Goal: Task Accomplishment & Management: Manage account settings

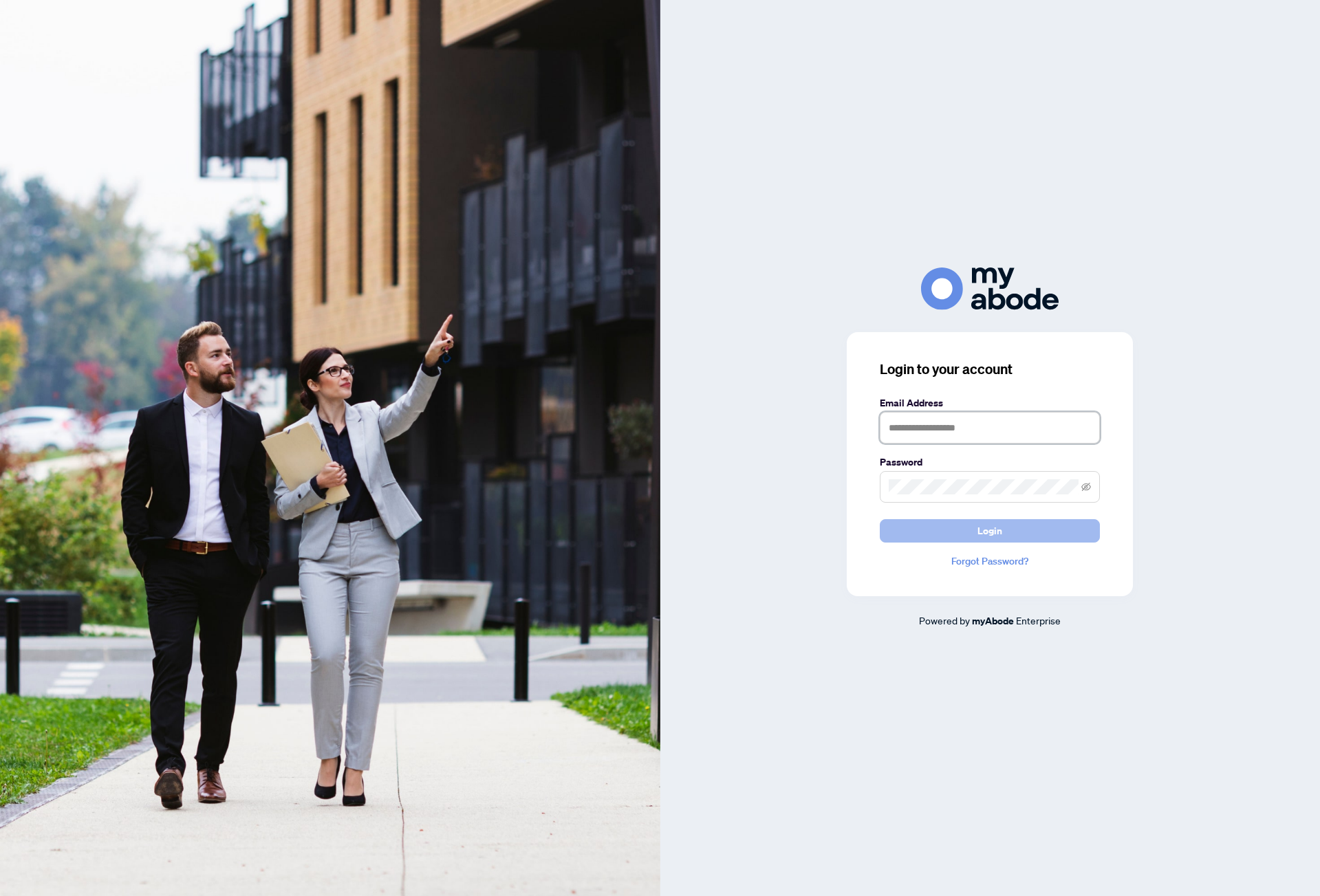
type input "**********"
click at [977, 528] on button "Login" at bounding box center [990, 530] width 220 height 23
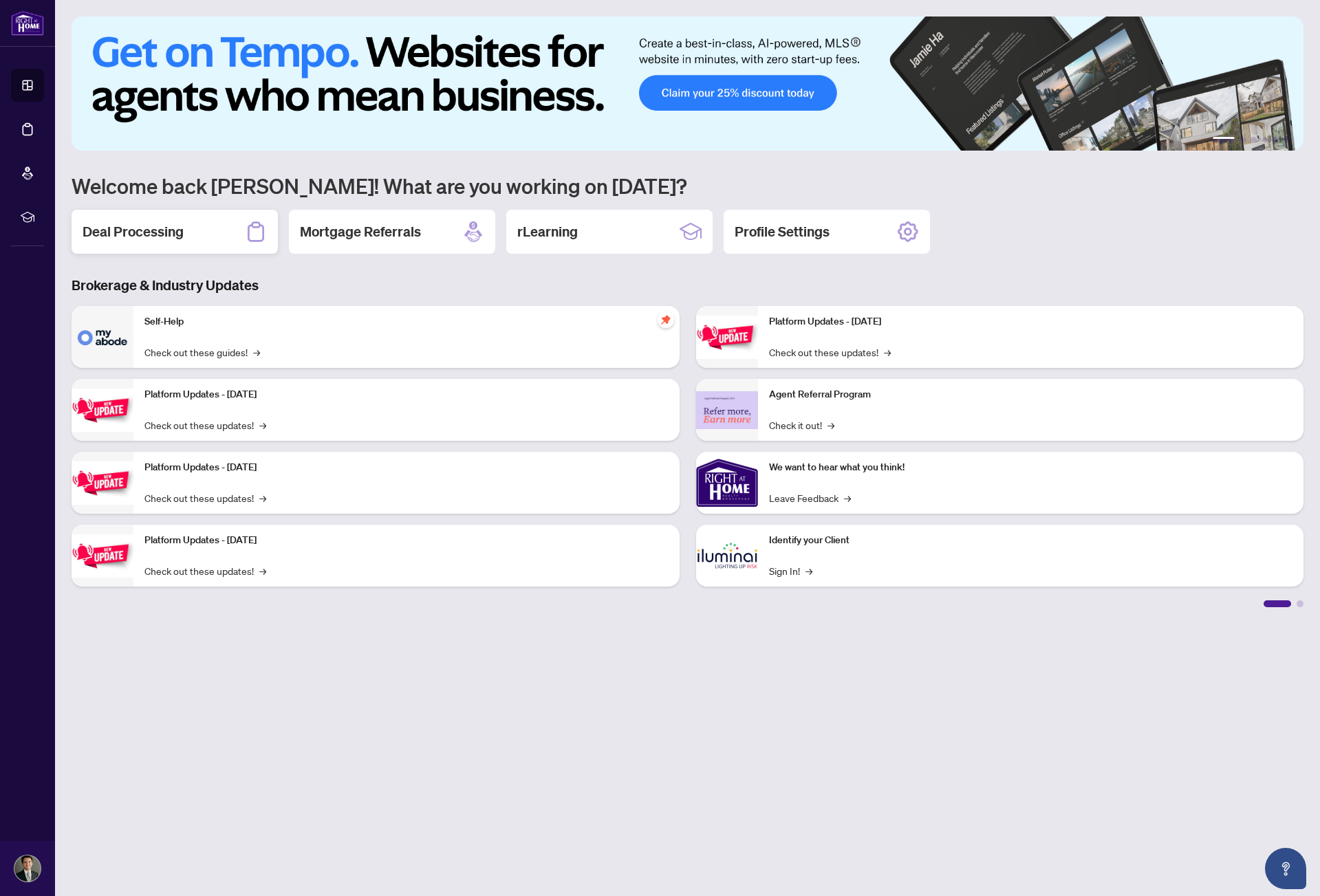
click at [190, 221] on div "Deal Processing" at bounding box center [175, 231] width 207 height 44
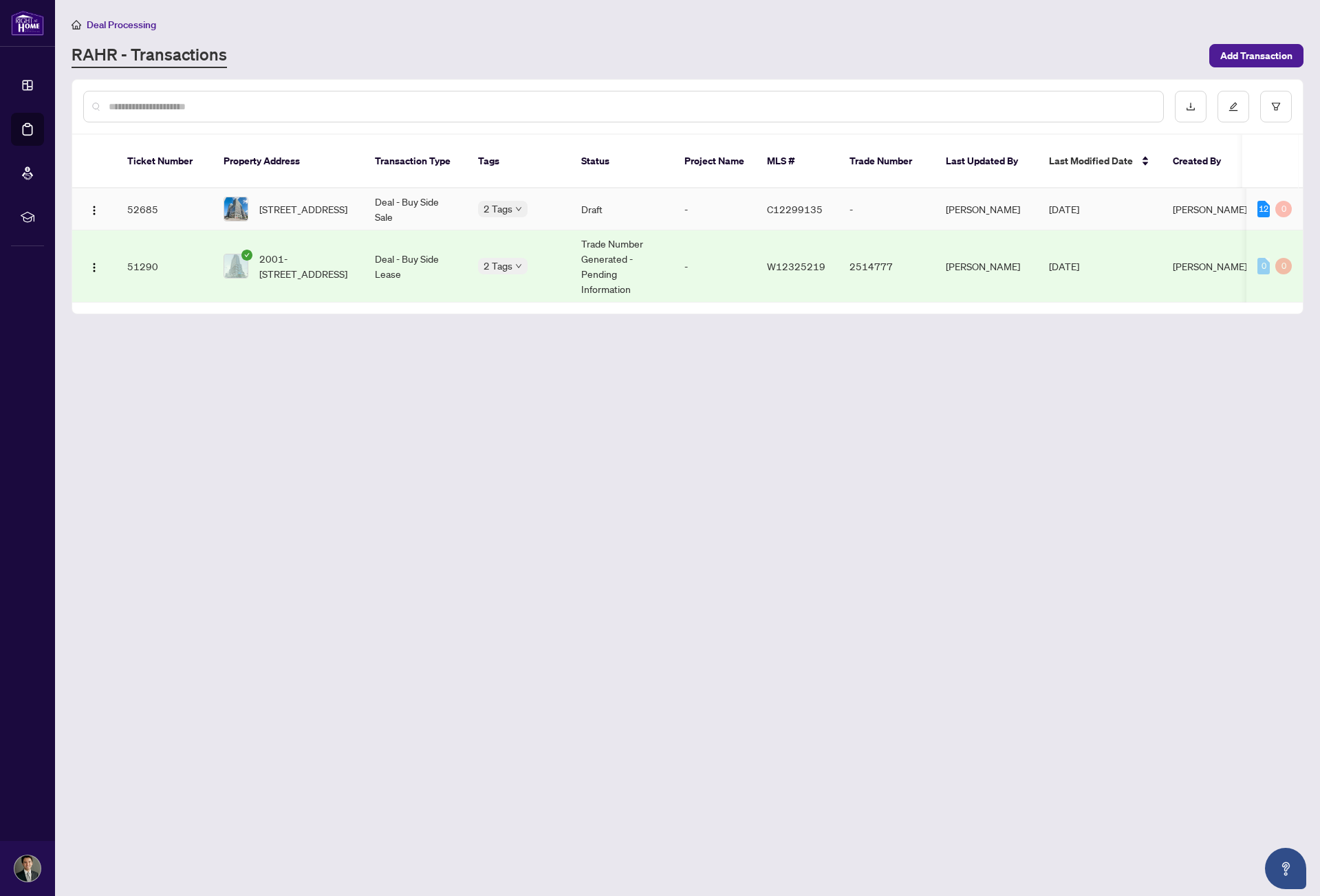
click at [286, 208] on span "[STREET_ADDRESS]" at bounding box center [303, 209] width 88 height 15
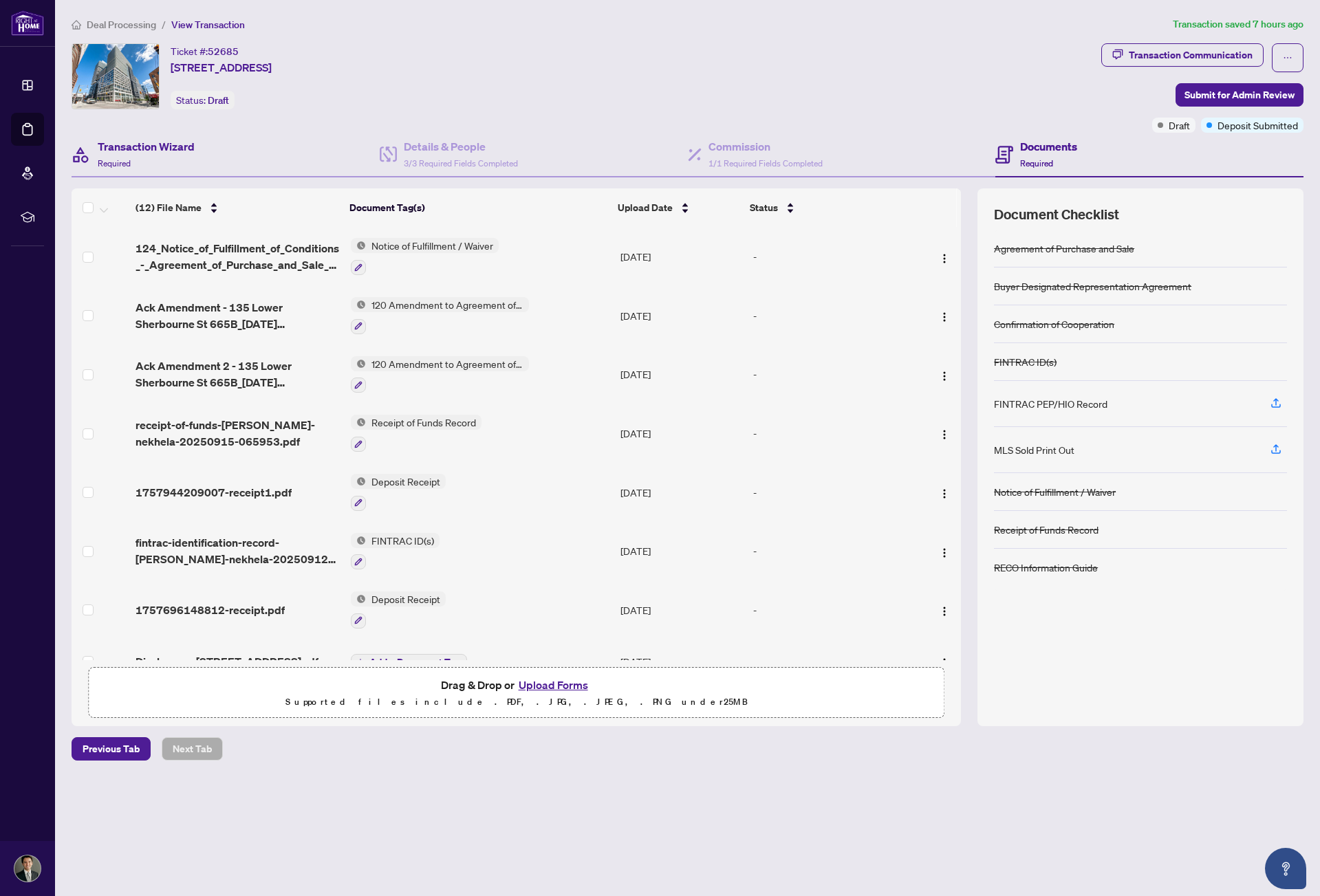
click at [269, 165] on div "Transaction Wizard Required" at bounding box center [226, 155] width 308 height 45
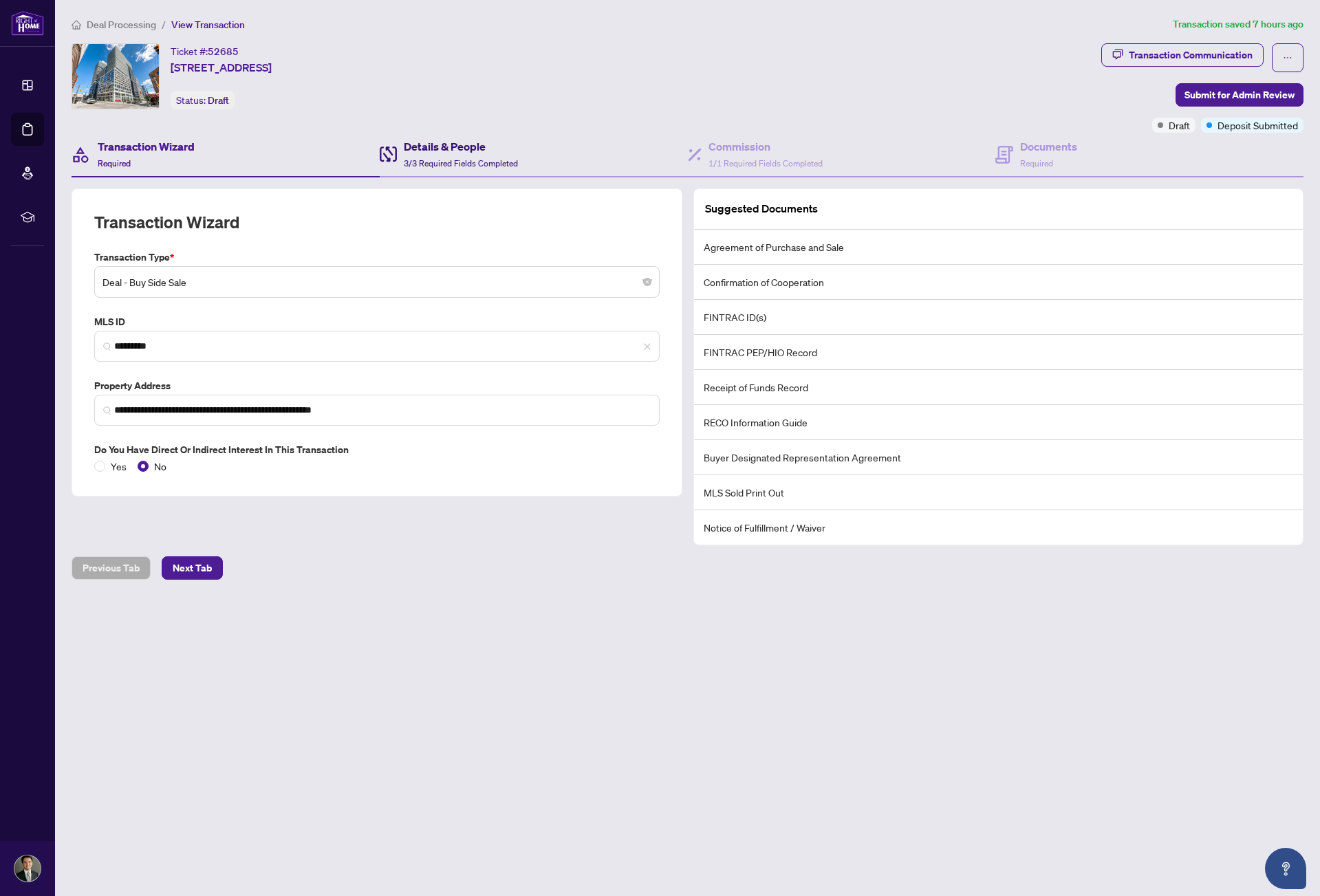
click at [417, 158] on span "3/3 Required Fields Completed" at bounding box center [461, 163] width 114 height 11
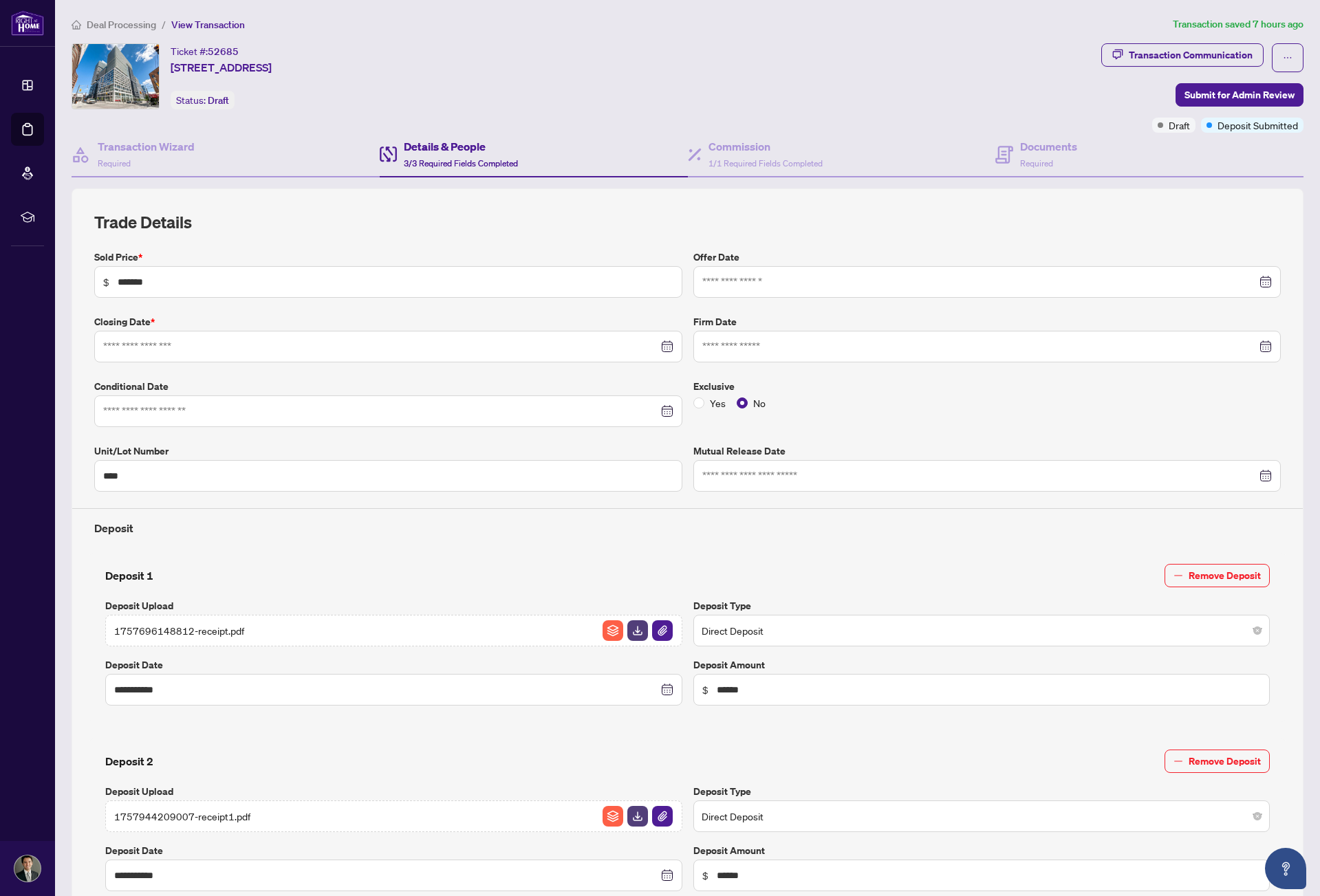
type input "**********"
click at [766, 351] on input at bounding box center [980, 346] width 555 height 15
type input "**********"
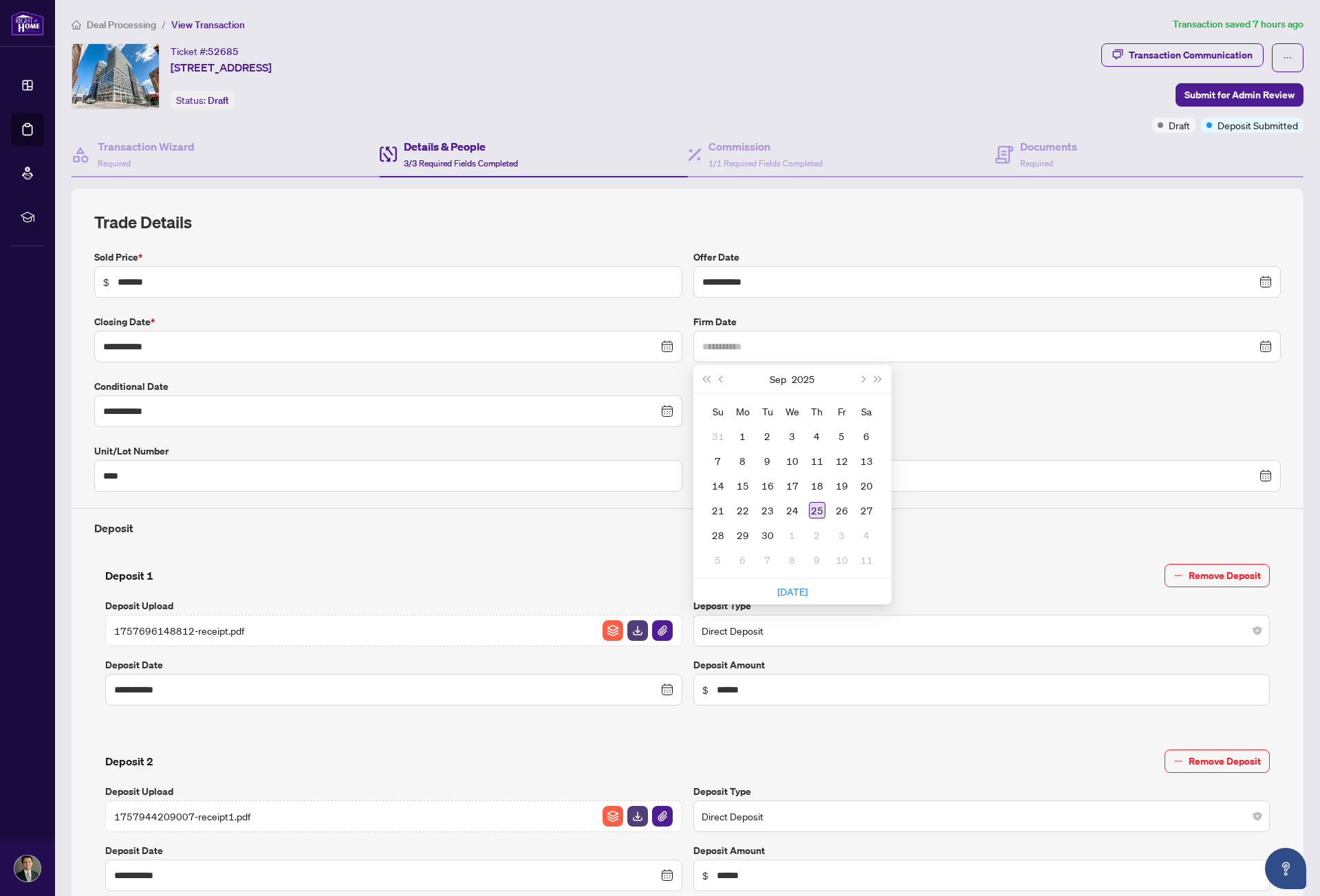
click at [815, 512] on div "25" at bounding box center [817, 510] width 16 height 16
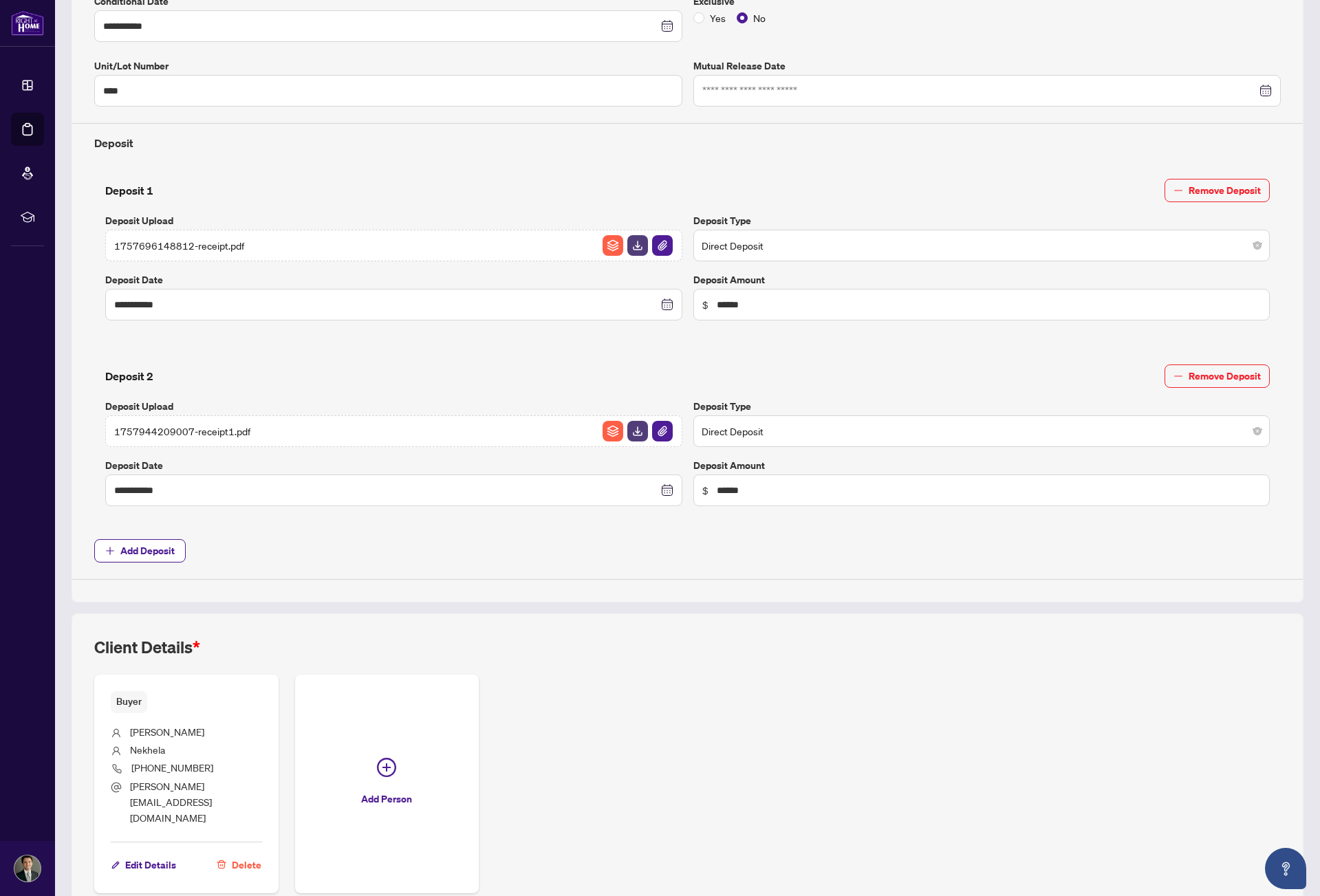
scroll to position [439, 0]
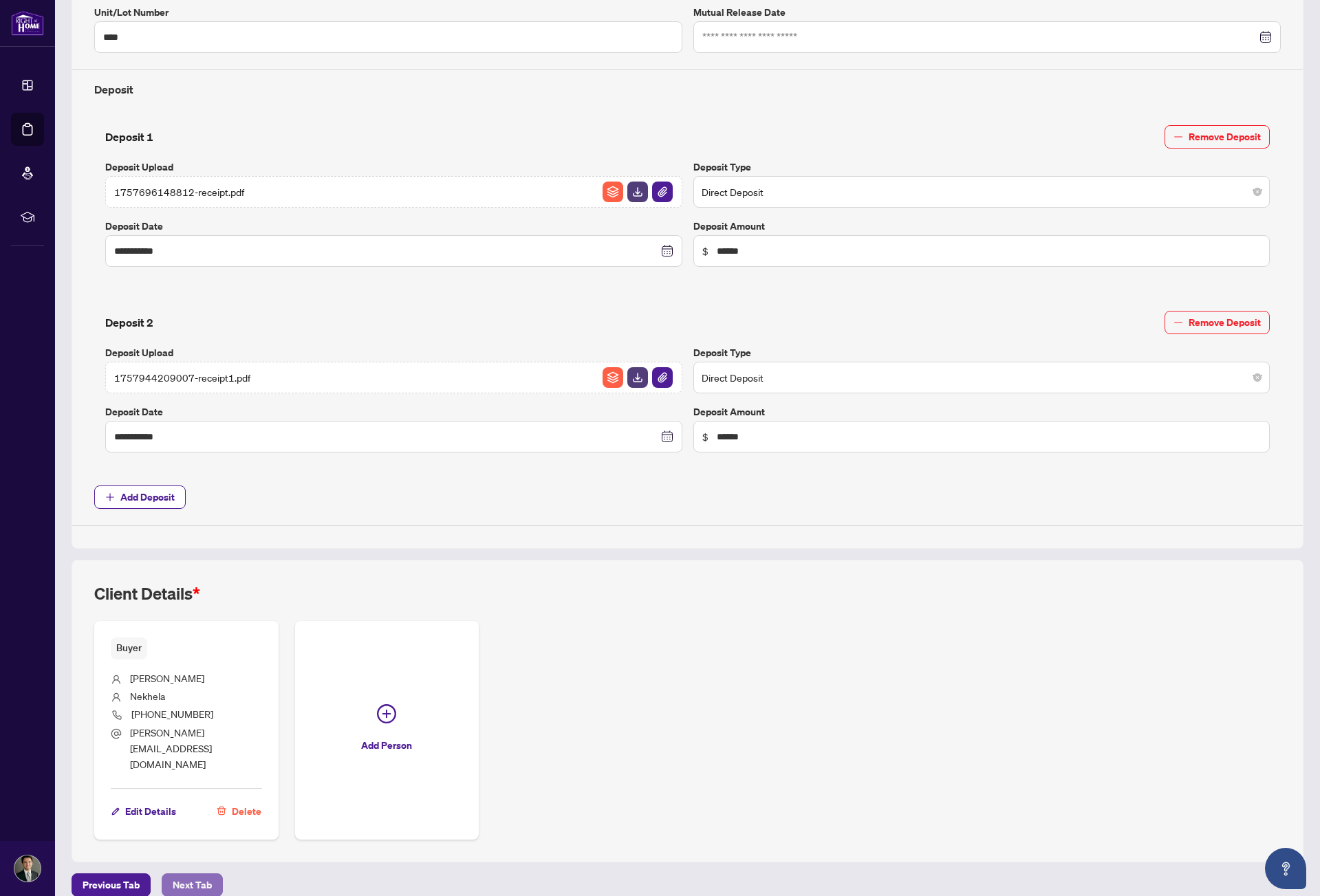
click at [198, 874] on span "Next Tab" at bounding box center [192, 885] width 39 height 22
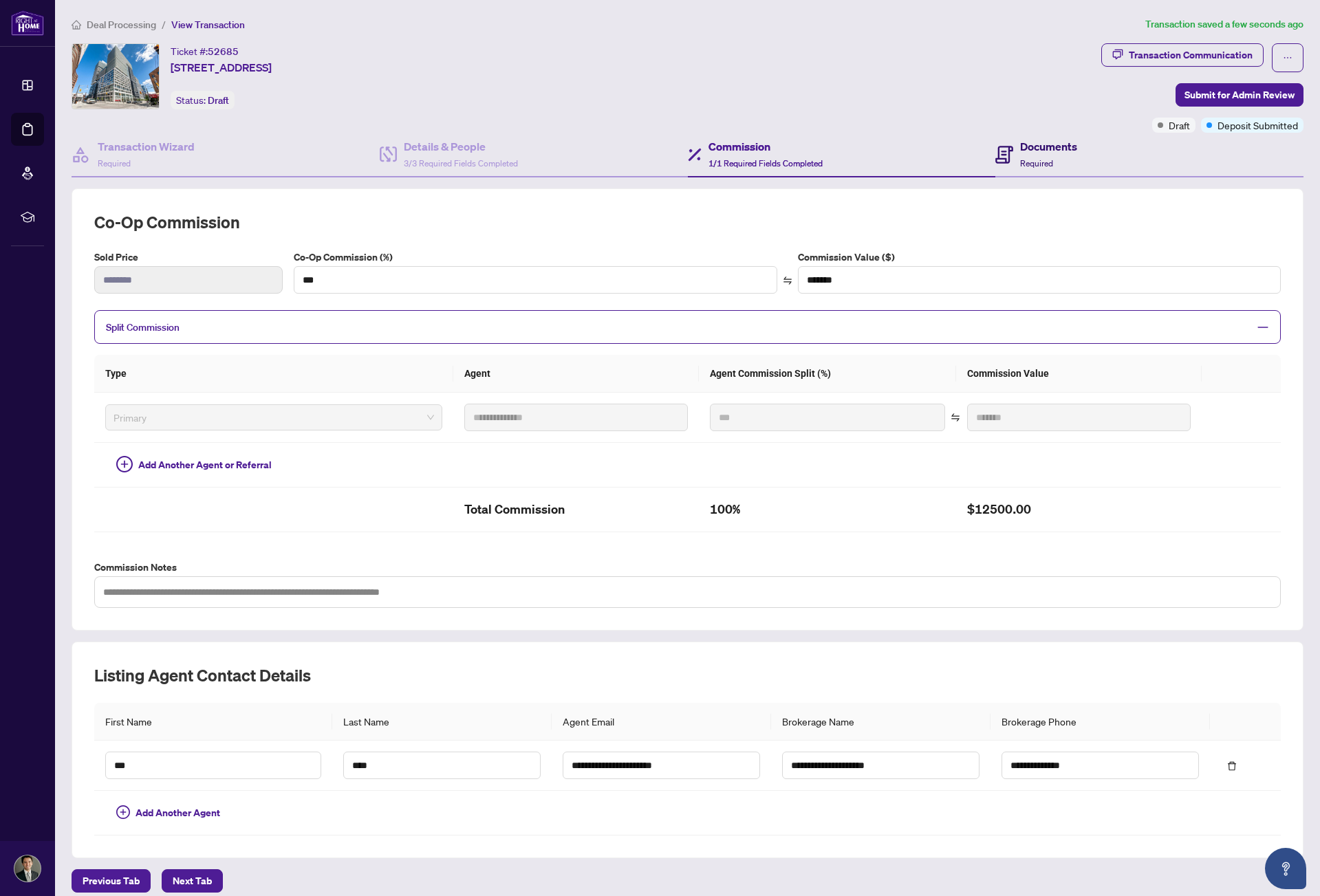
click at [996, 148] on icon at bounding box center [1004, 154] width 18 height 18
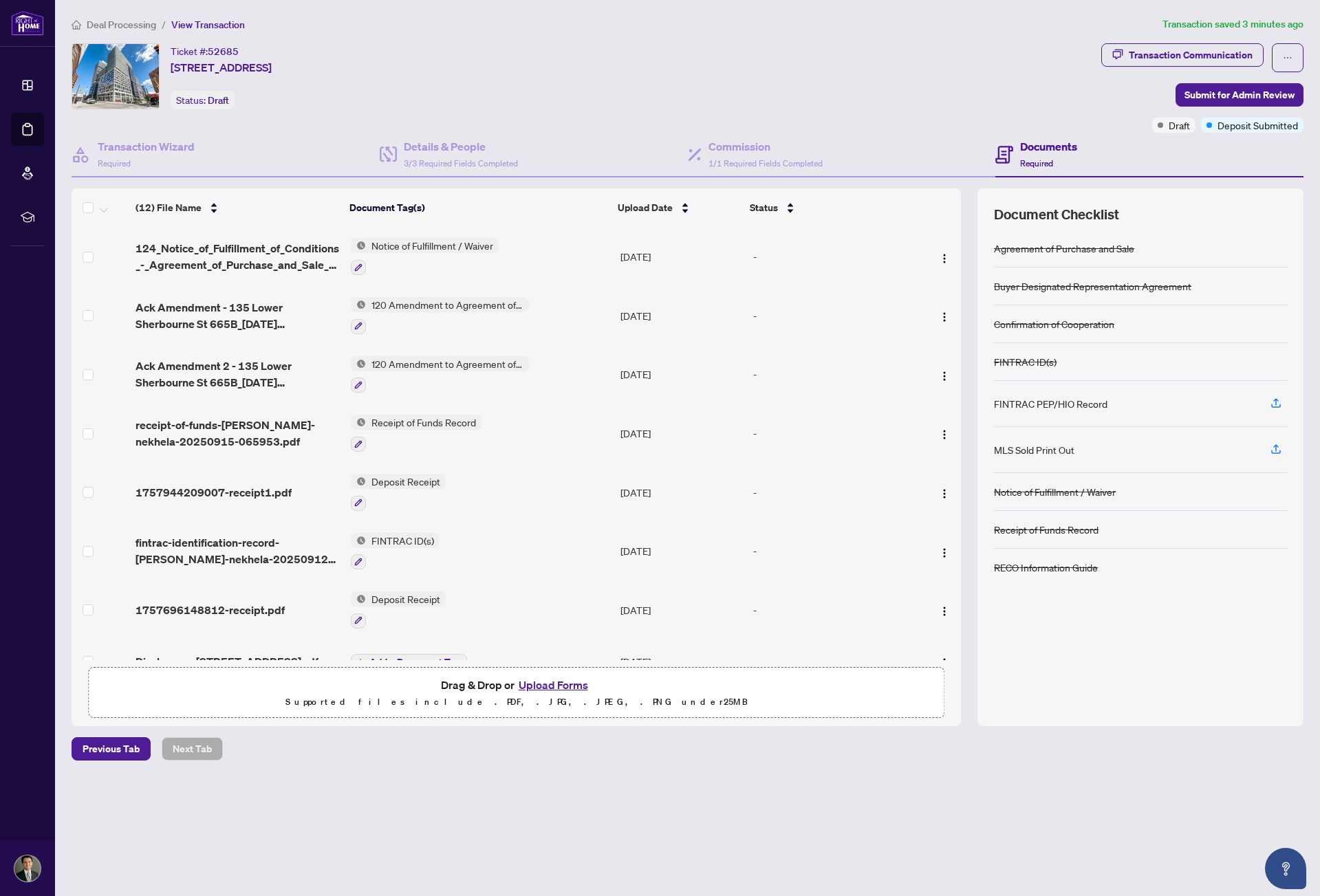
click at [777, 838] on main "Deal Processing / View Transaction Transaction saved 3 minutes ago Ticket #: 52…" at bounding box center [688, 448] width 1265 height 896
click at [278, 257] on span "124_Notice_of_Fulfillment_of_Conditions_-_Agreement_of_Purchase_and_Sale_-_A_-_…" at bounding box center [238, 256] width 204 height 33
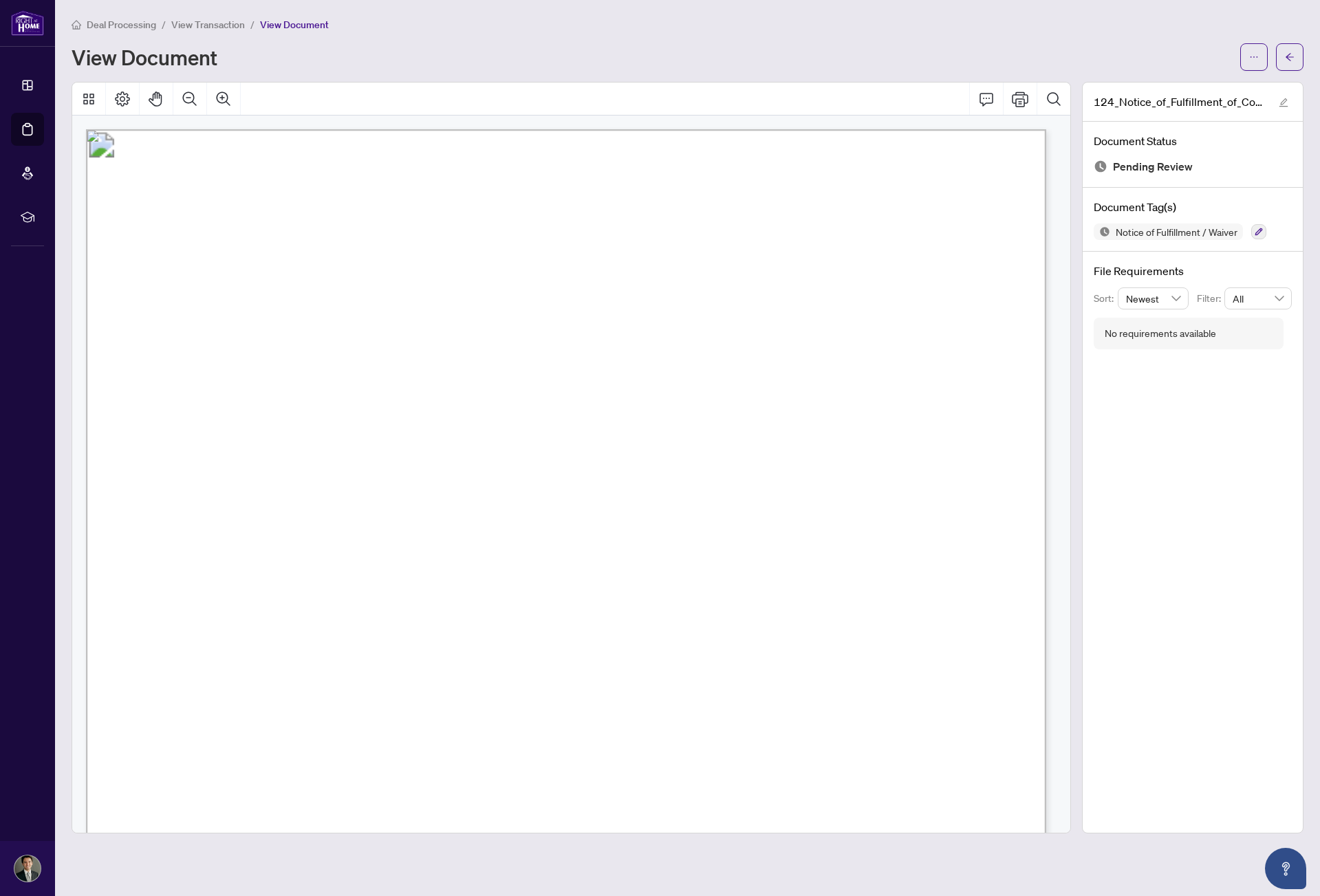
click at [204, 32] on div "Deal Processing / View Transaction / View Document View Document" at bounding box center [687, 43] width 1232 height 55
click at [202, 29] on span "View Transaction" at bounding box center [208, 24] width 74 height 12
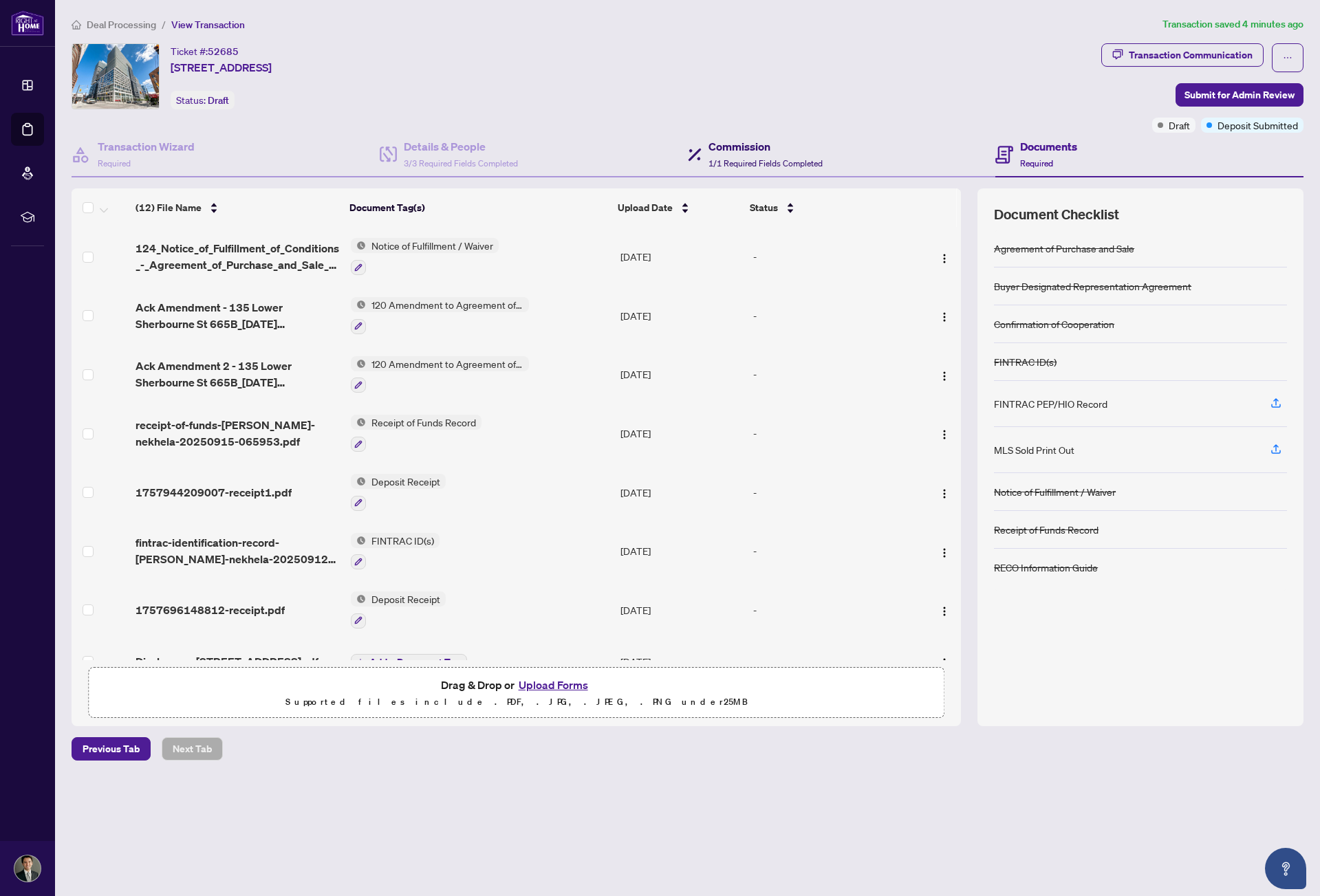
click at [751, 163] on span "1/1 Required Fields Completed" at bounding box center [765, 163] width 114 height 11
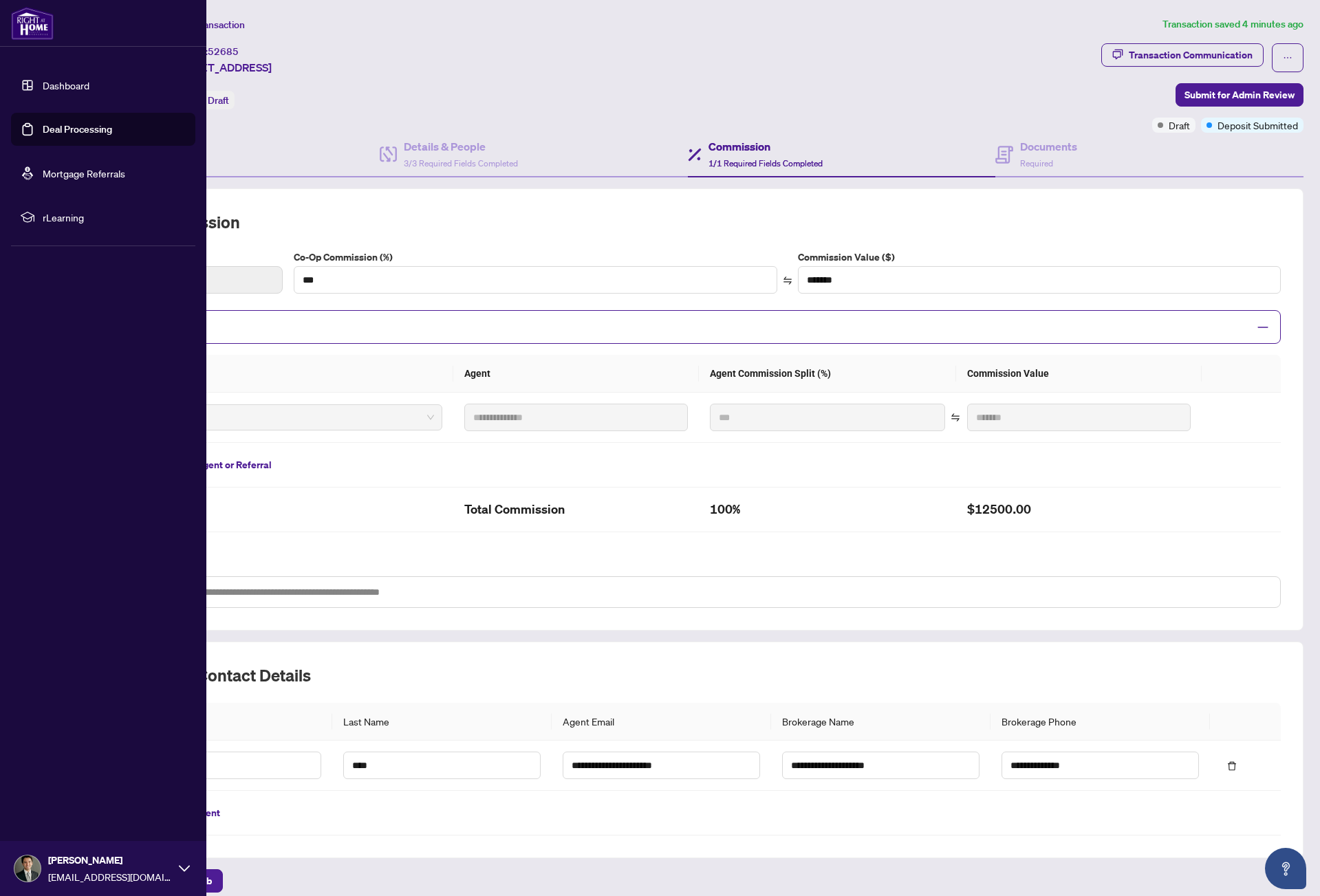
click at [43, 87] on link "Dashboard" at bounding box center [66, 84] width 47 height 12
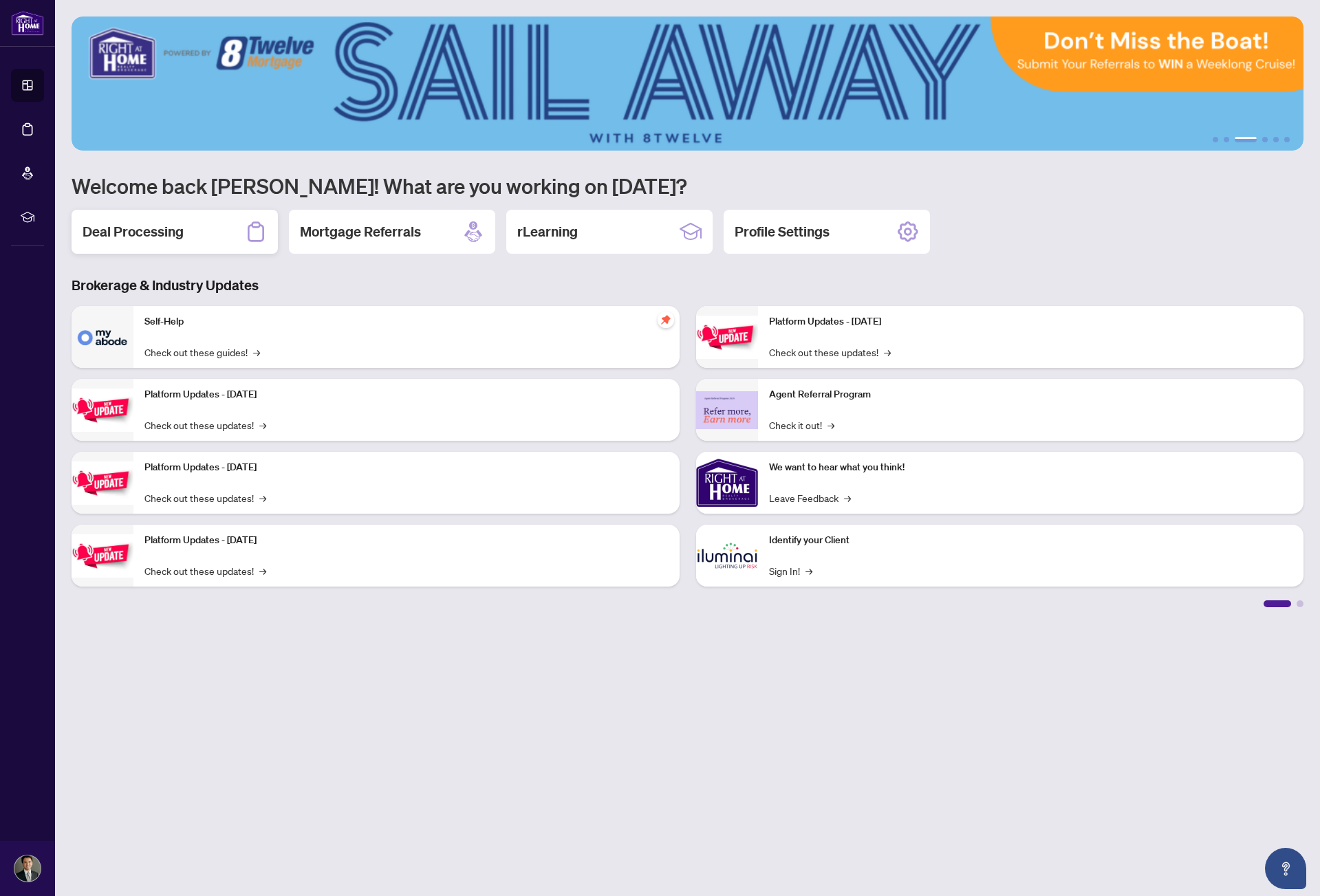
click at [157, 223] on h2 "Deal Processing" at bounding box center [133, 231] width 101 height 19
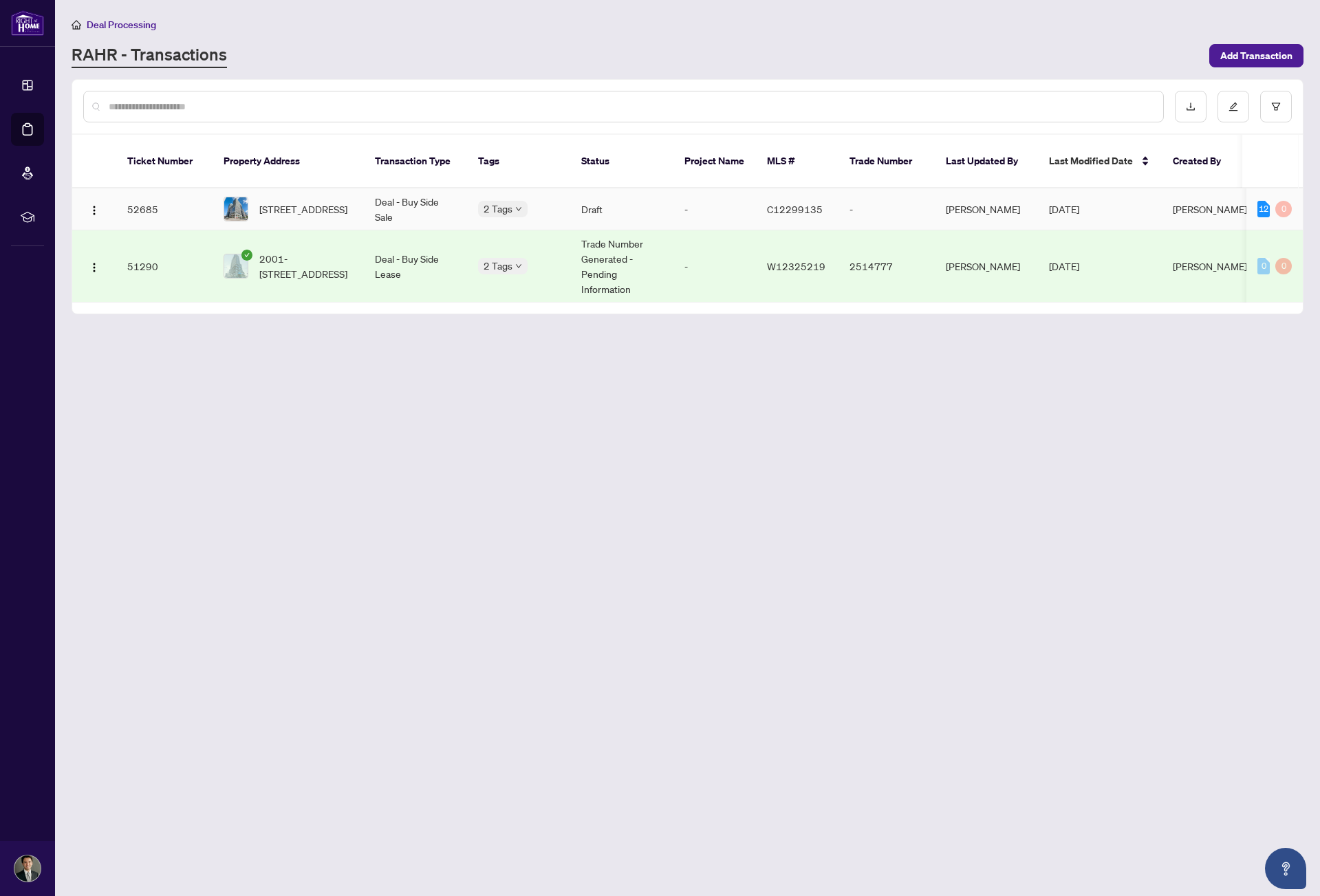
click at [297, 209] on td "665B-135 Lower Sherbourne St, Toronto, Ontario M5A 1Y4, Canada" at bounding box center [288, 209] width 151 height 42
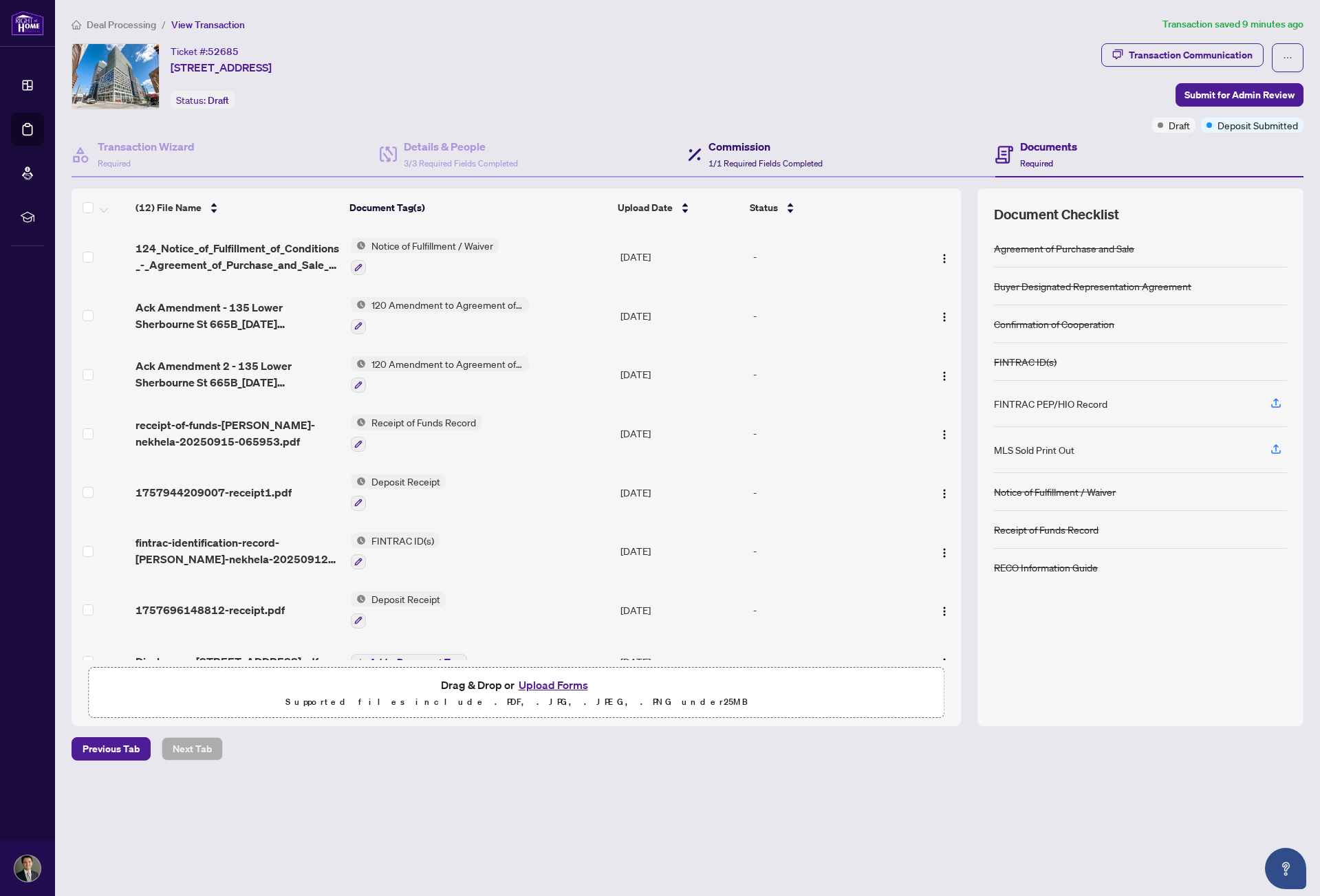
click at [767, 167] on span "1/1 Required Fields Completed" at bounding box center [765, 163] width 114 height 11
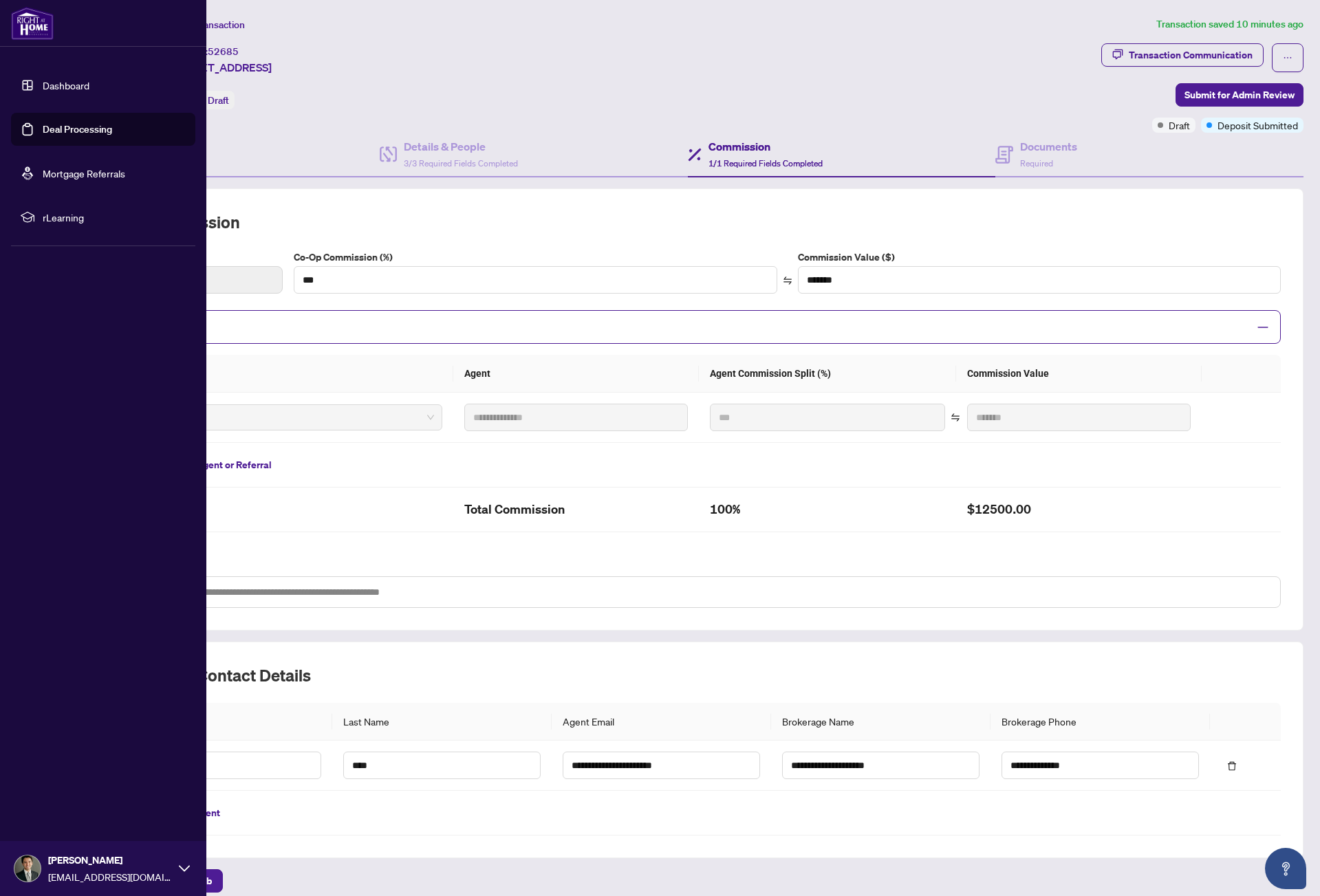
click at [43, 84] on link "Dashboard" at bounding box center [66, 84] width 47 height 12
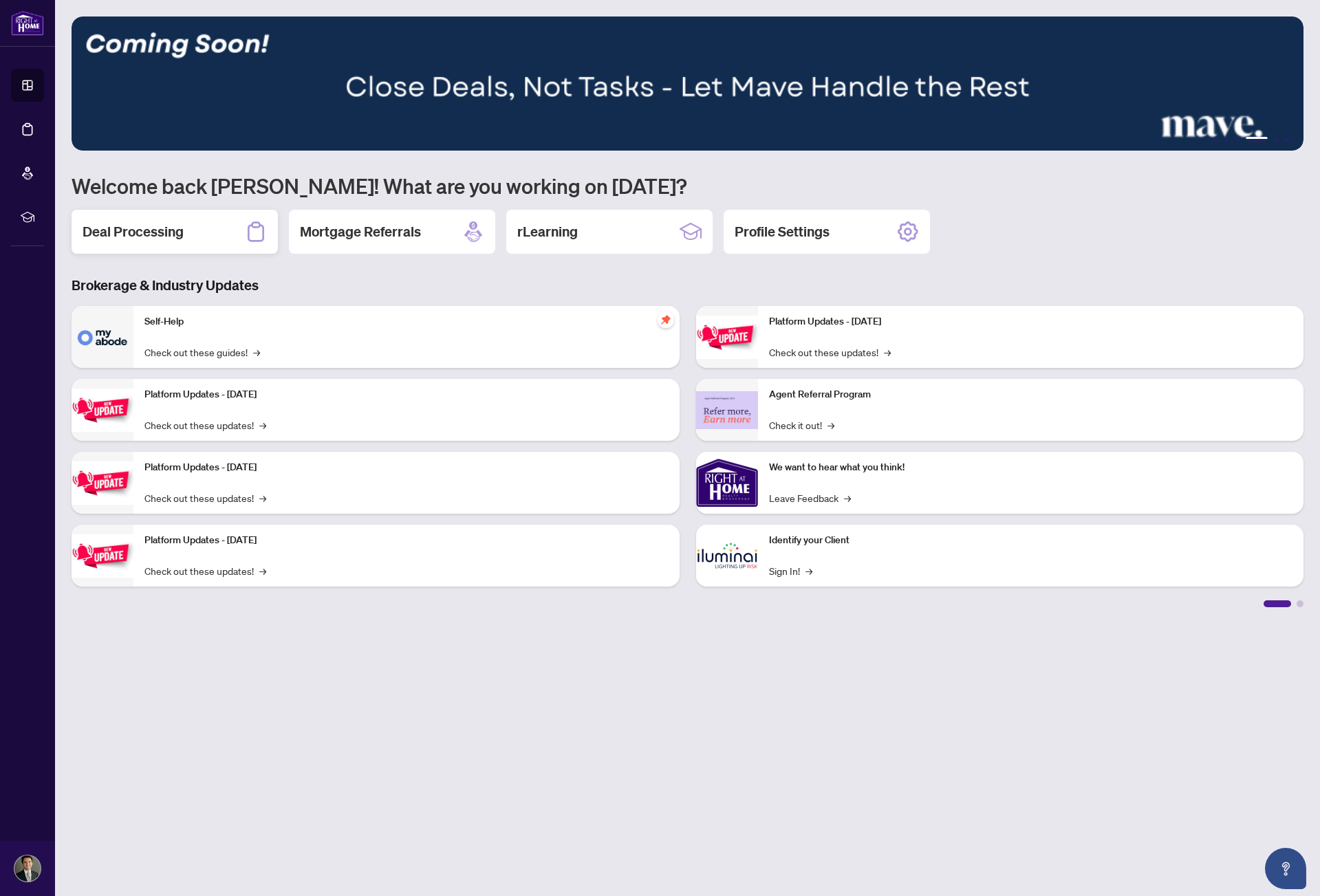
click at [222, 227] on div "Deal Processing" at bounding box center [175, 231] width 207 height 44
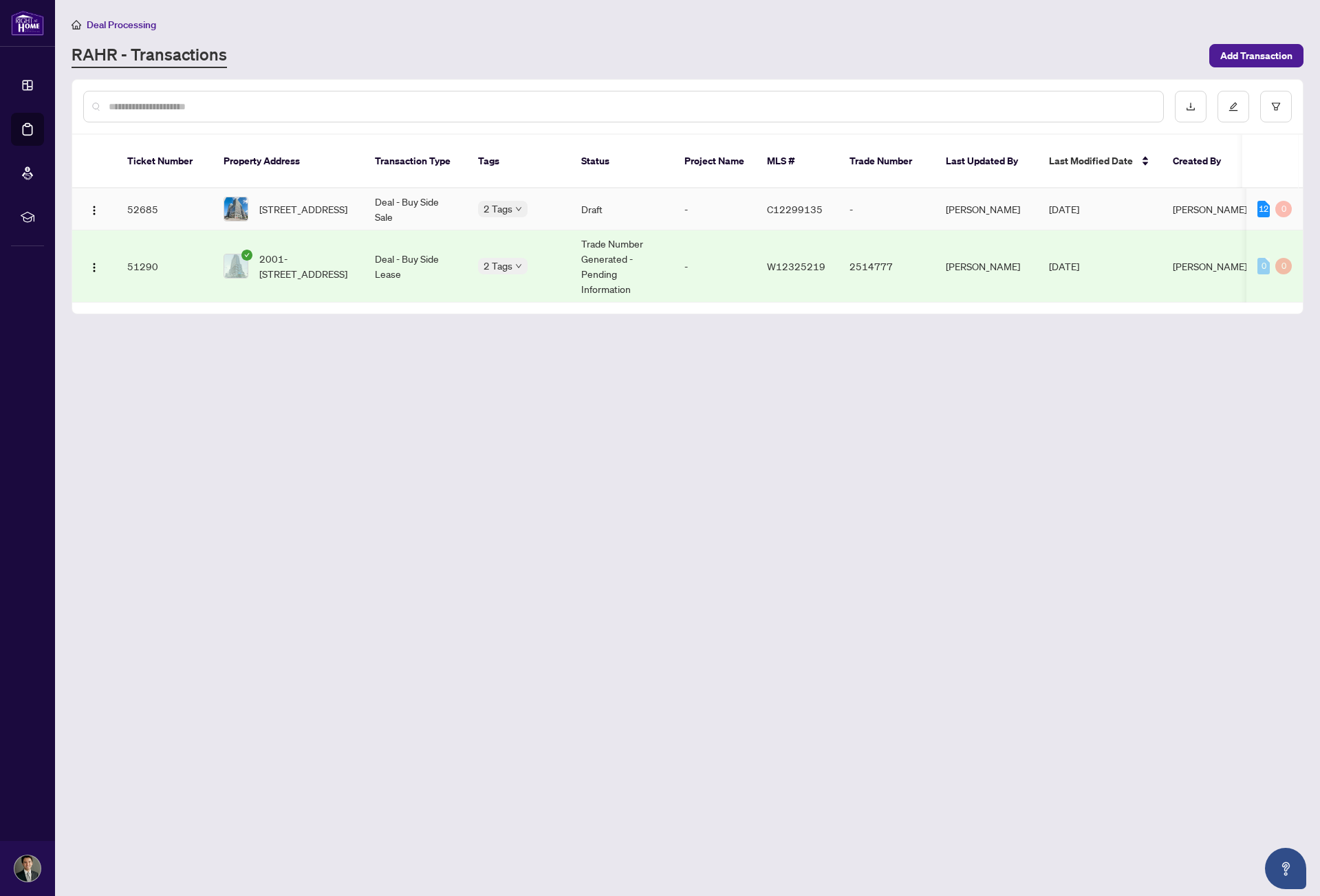
click at [300, 202] on span "665B-135 Lower Sherbourne St, Toronto, Ontario M5A 1Y4, Canada" at bounding box center [303, 209] width 88 height 15
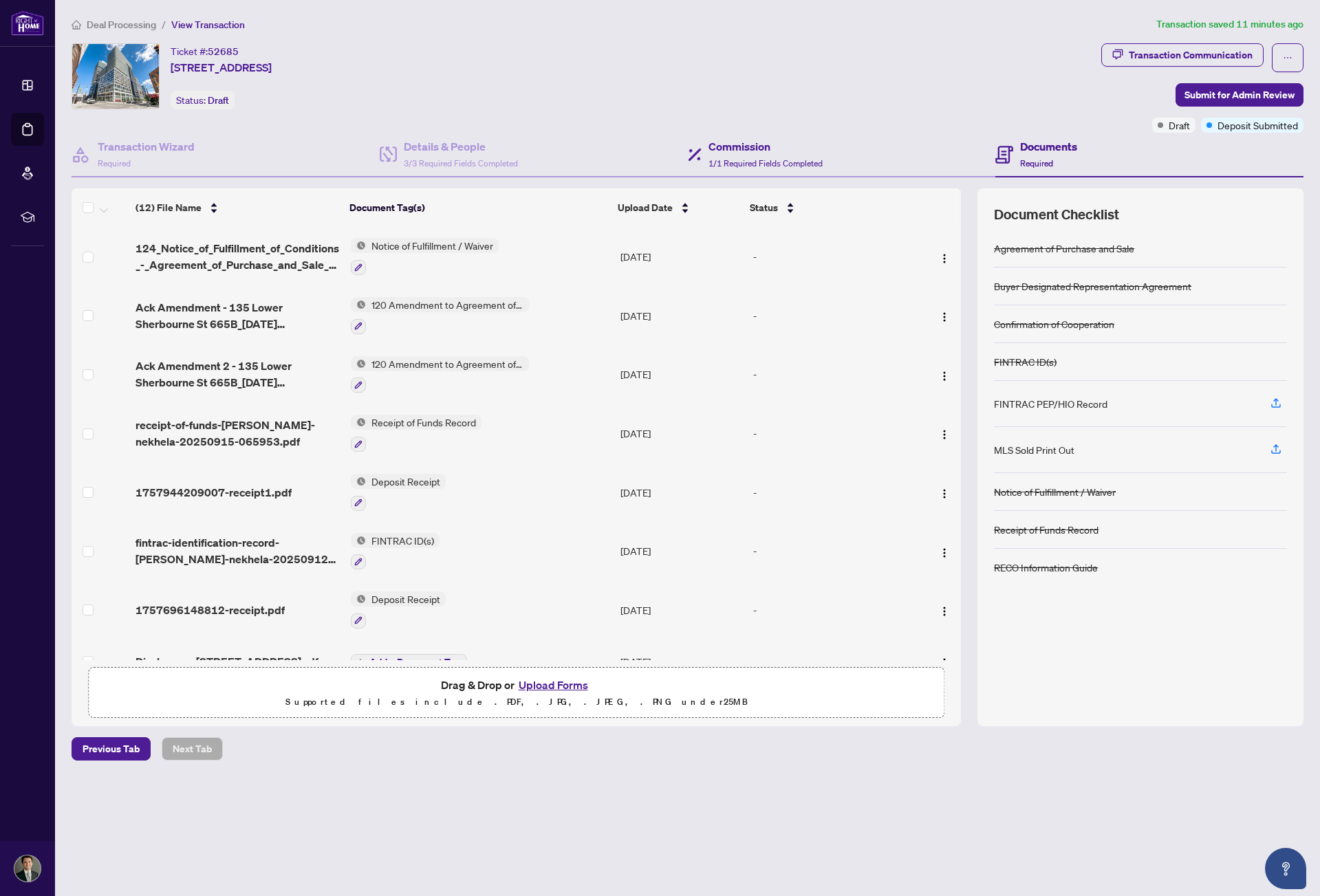
click at [831, 152] on div "Commission 1/1 Required Fields Completed" at bounding box center [842, 155] width 308 height 45
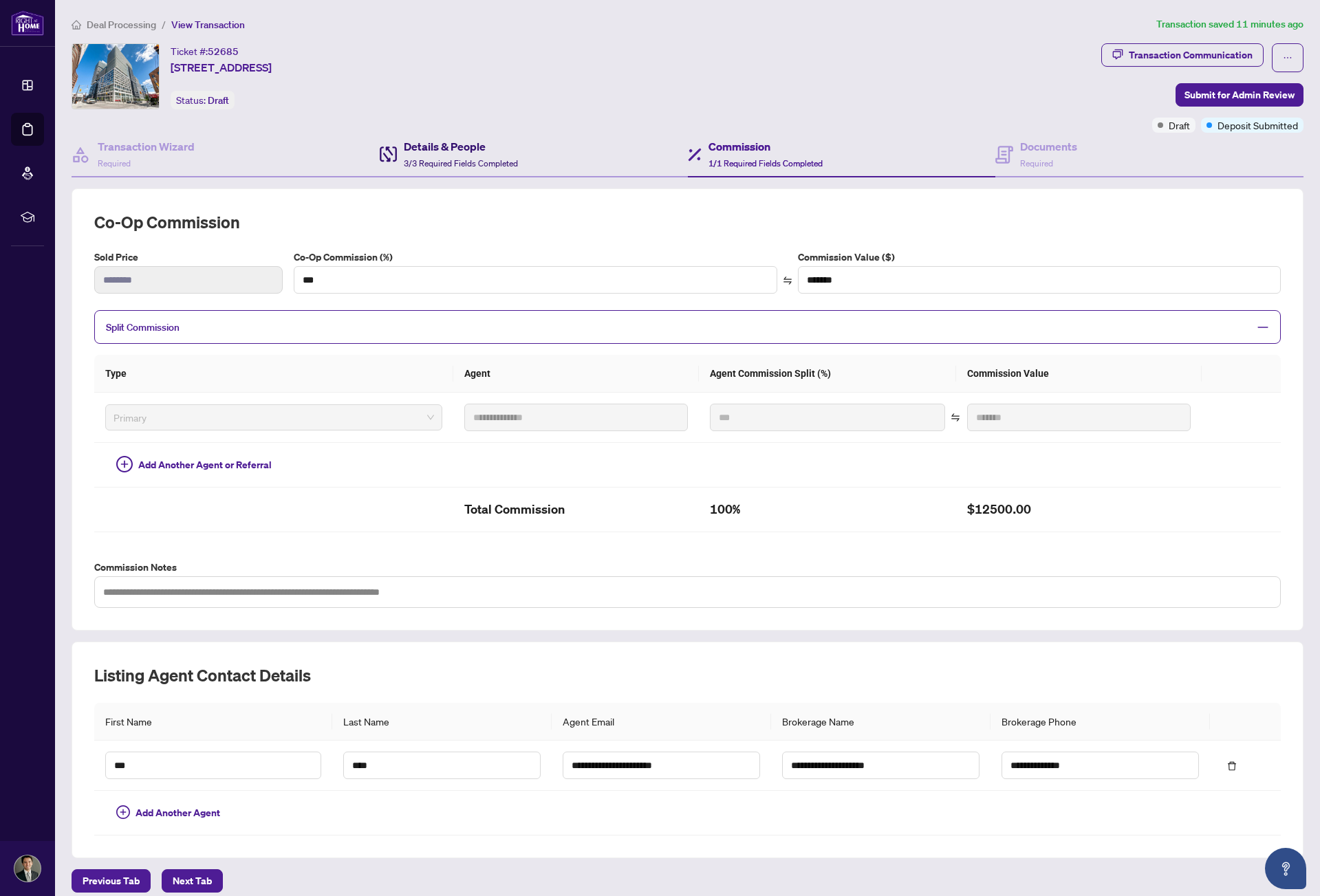
click at [451, 151] on h4 "Details & People" at bounding box center [461, 146] width 114 height 16
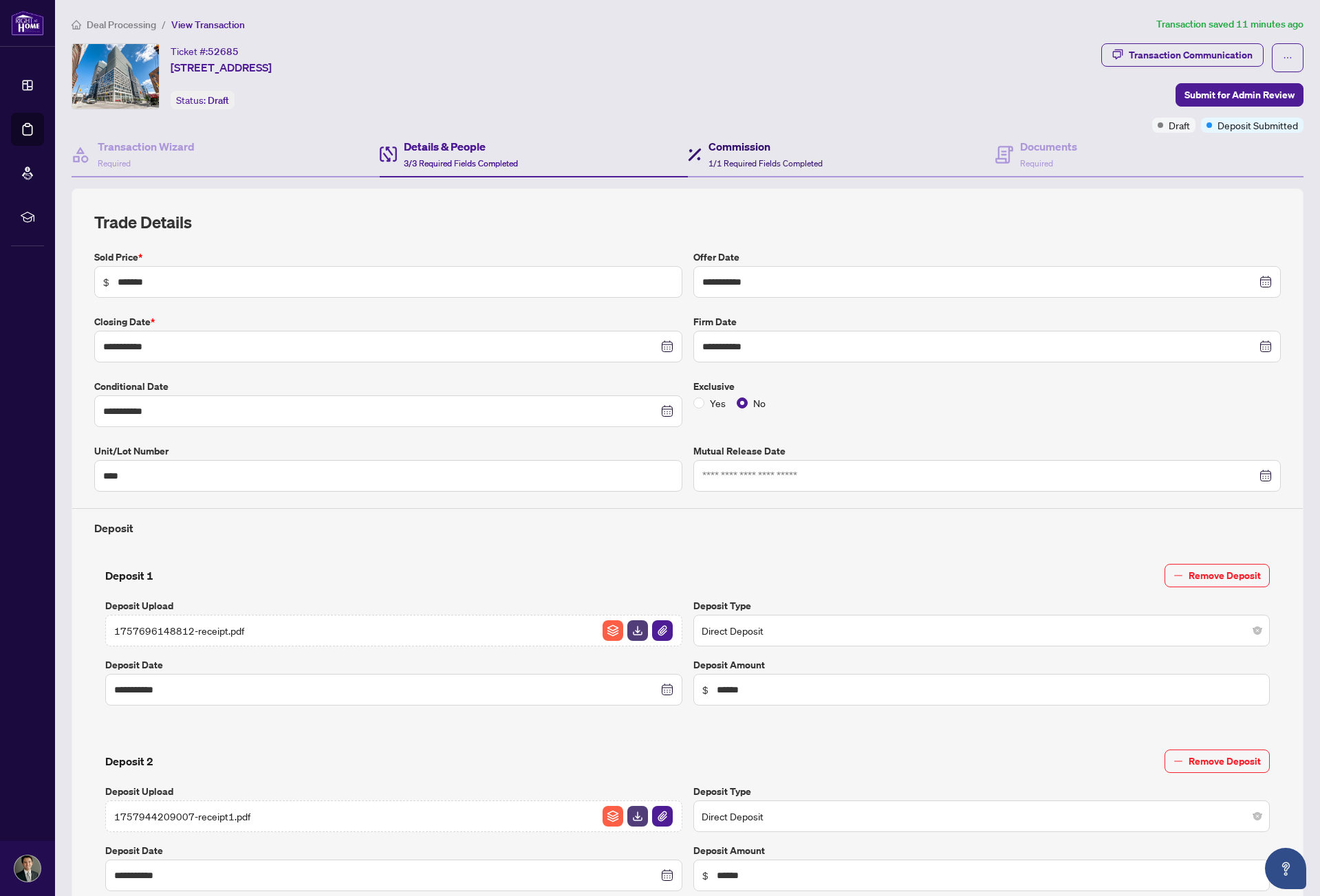
click at [733, 158] on span "1/1 Required Fields Completed" at bounding box center [765, 163] width 114 height 11
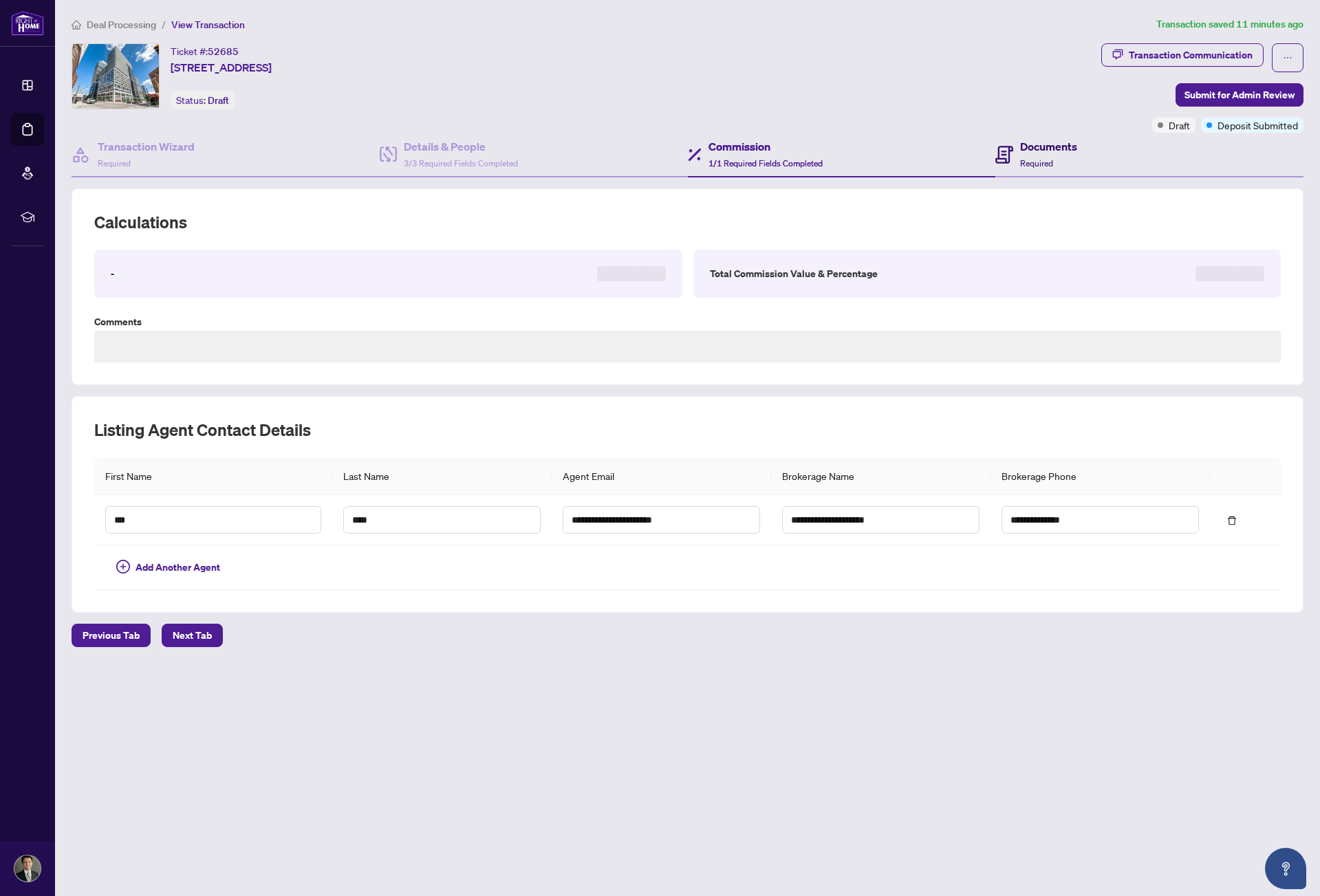
click at [1030, 162] on span "Required" at bounding box center [1037, 163] width 33 height 11
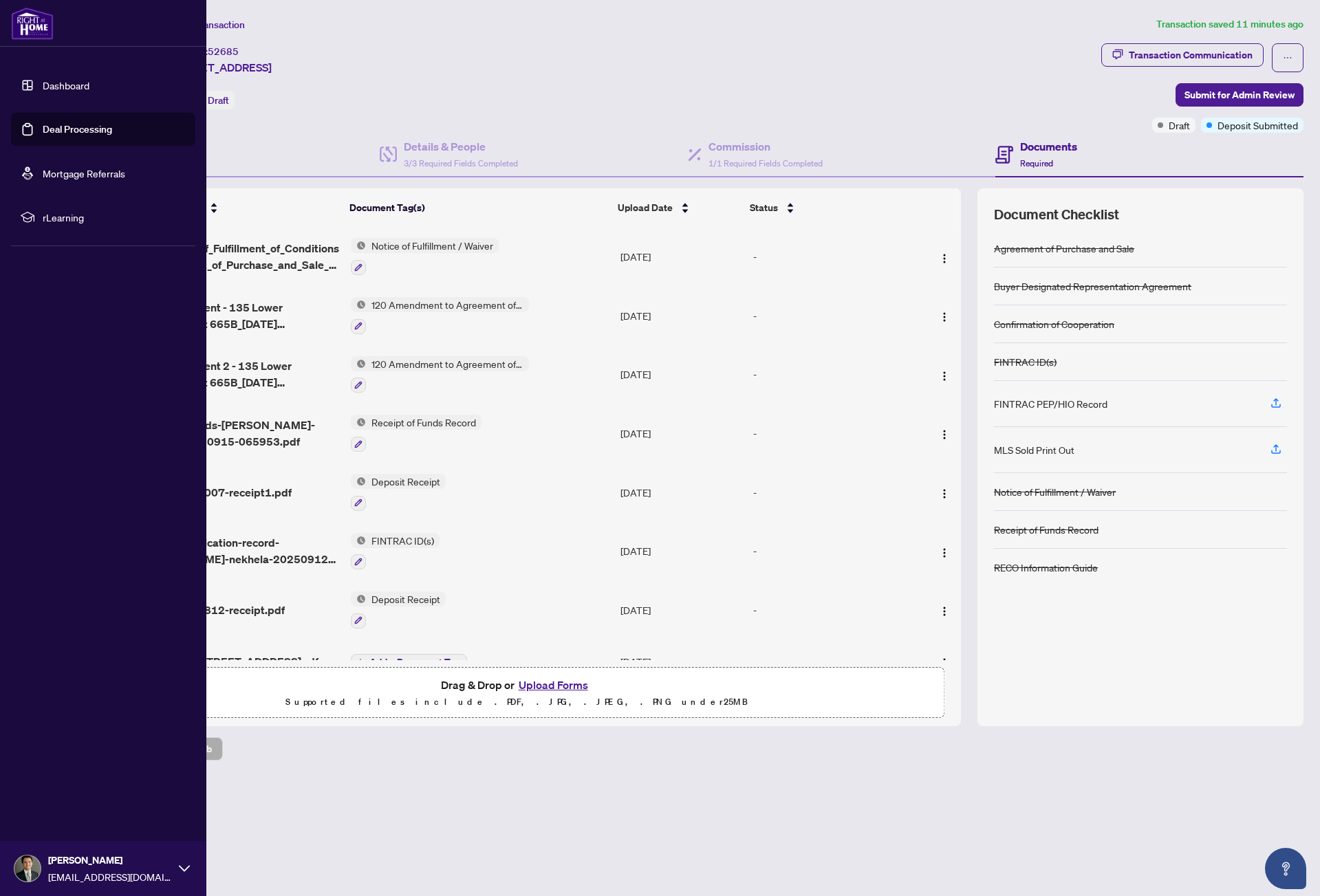
click at [43, 82] on link "Dashboard" at bounding box center [66, 84] width 47 height 12
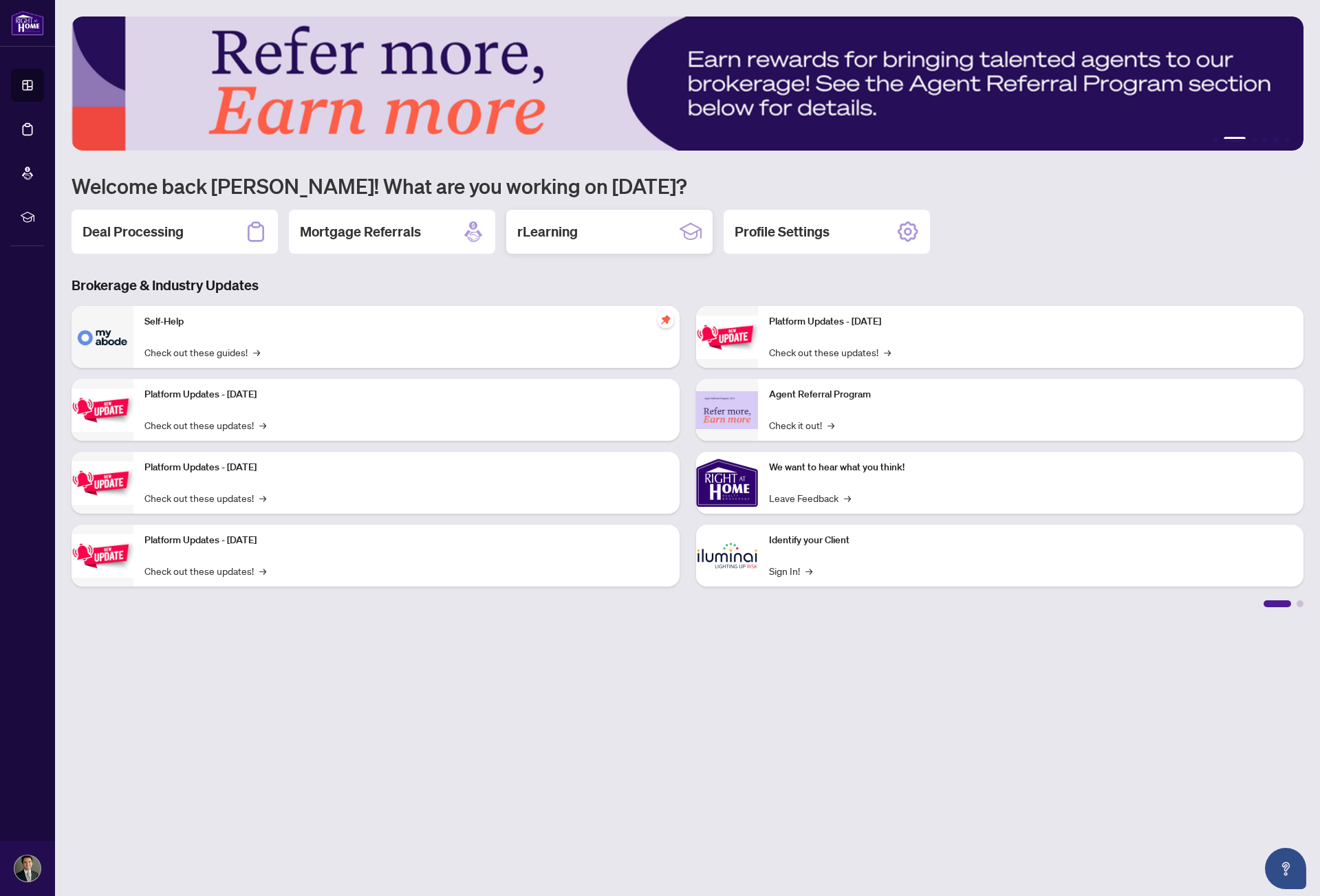
click at [610, 242] on div "rLearning" at bounding box center [609, 231] width 207 height 44
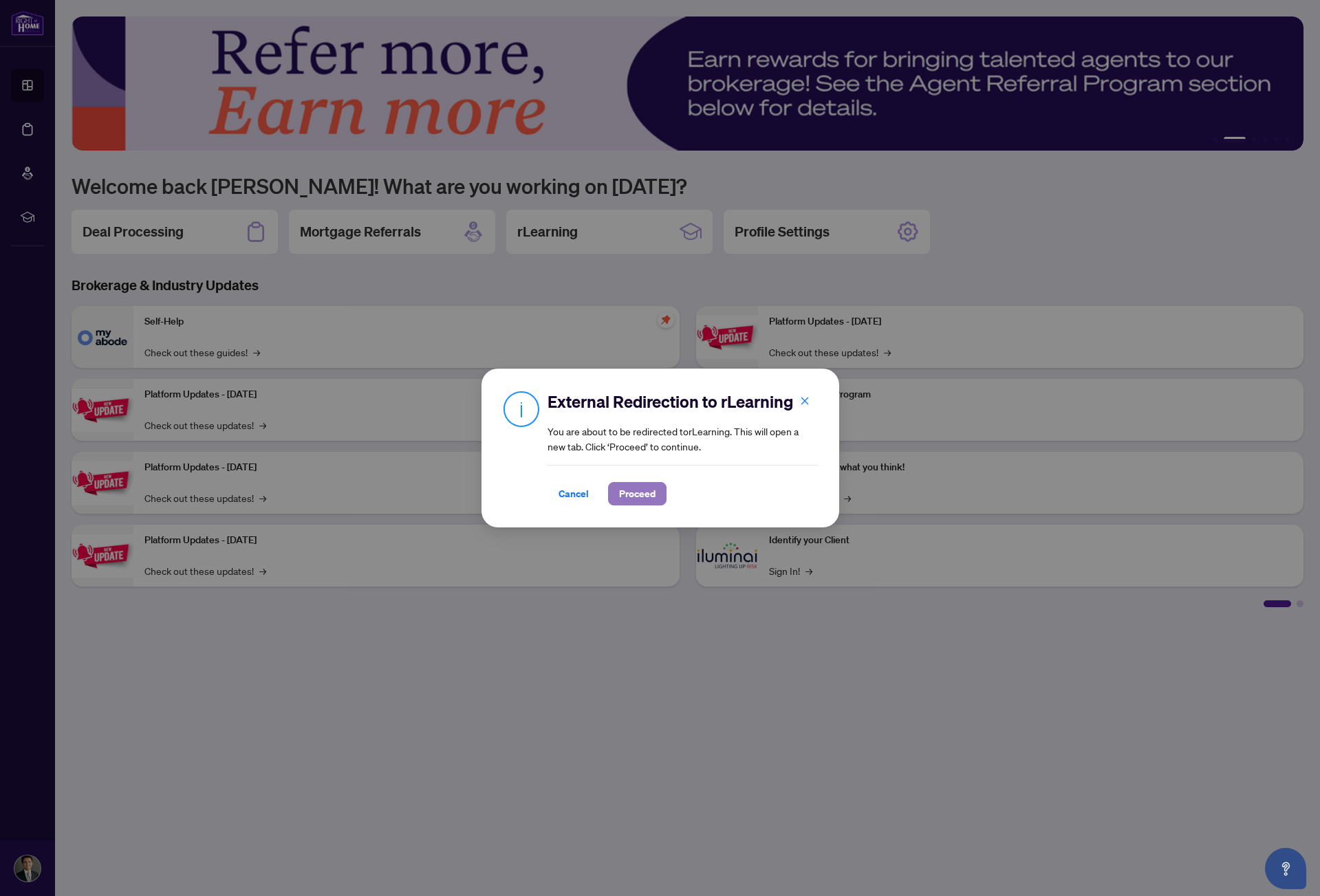
click at [631, 499] on span "Proceed" at bounding box center [637, 493] width 36 height 22
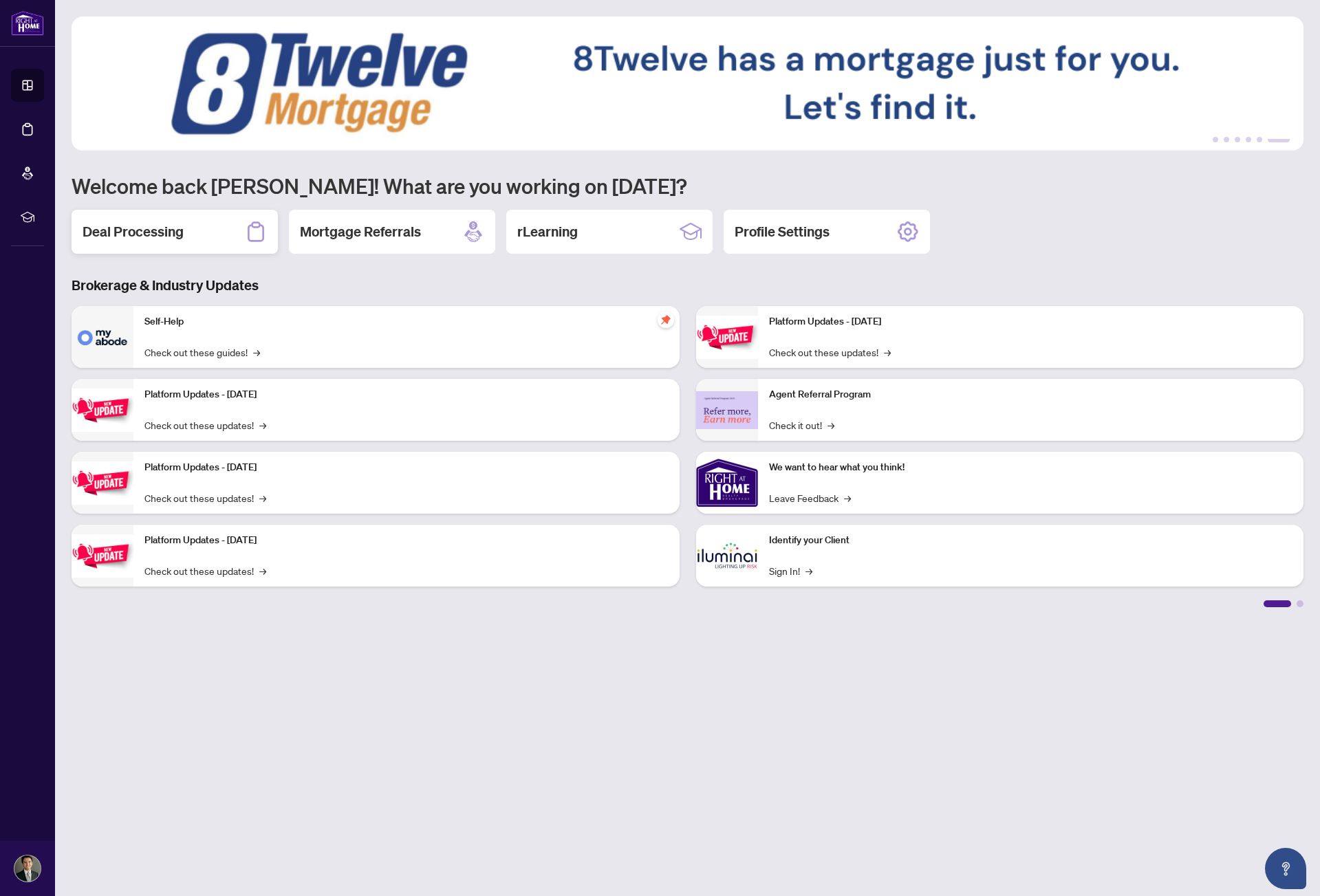
click at [224, 231] on div "Deal Processing" at bounding box center [175, 231] width 207 height 44
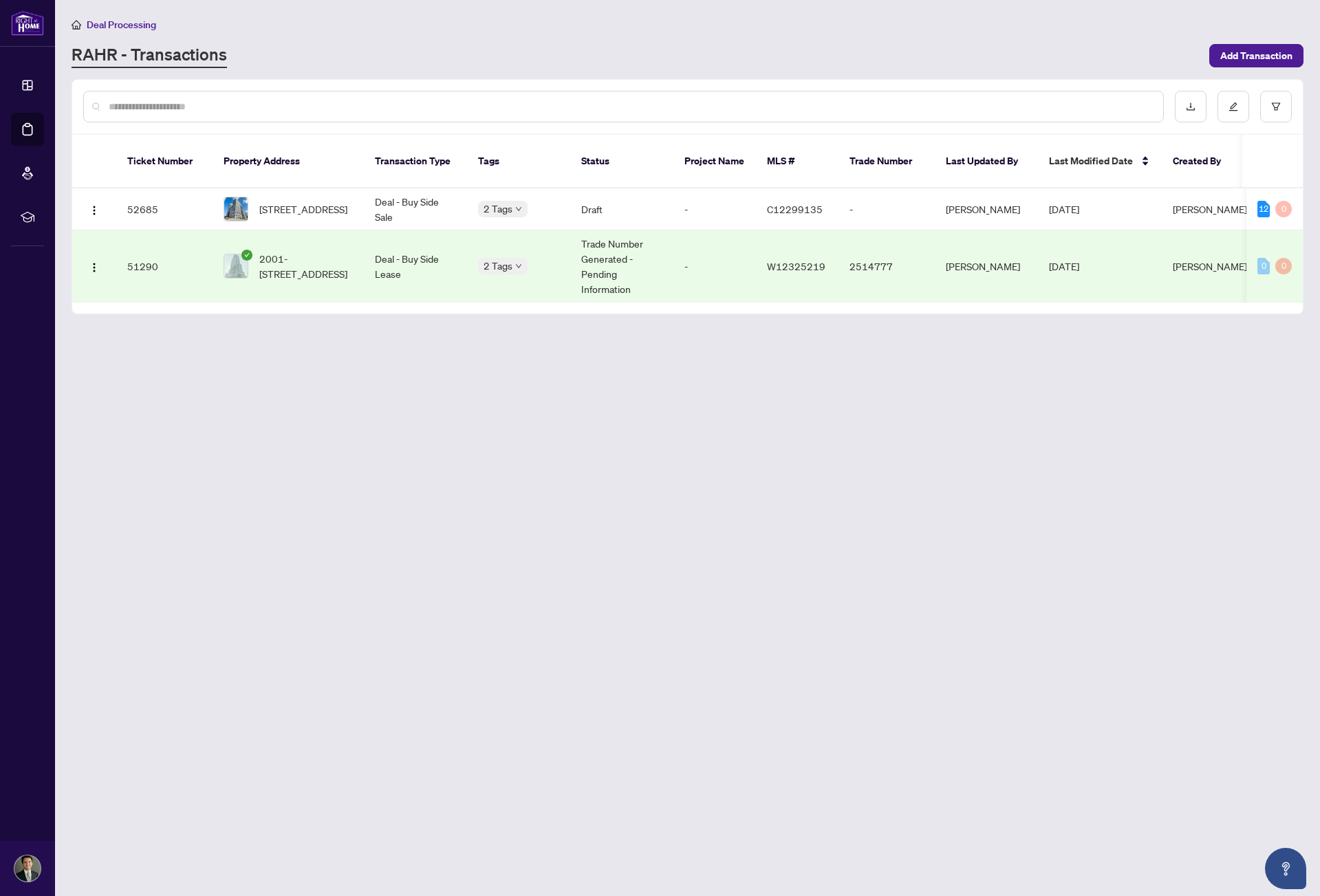
click at [312, 251] on span "2001-1285 Dupont St, Toronto, Ontario M6H 0E3, Canada" at bounding box center [306, 266] width 94 height 31
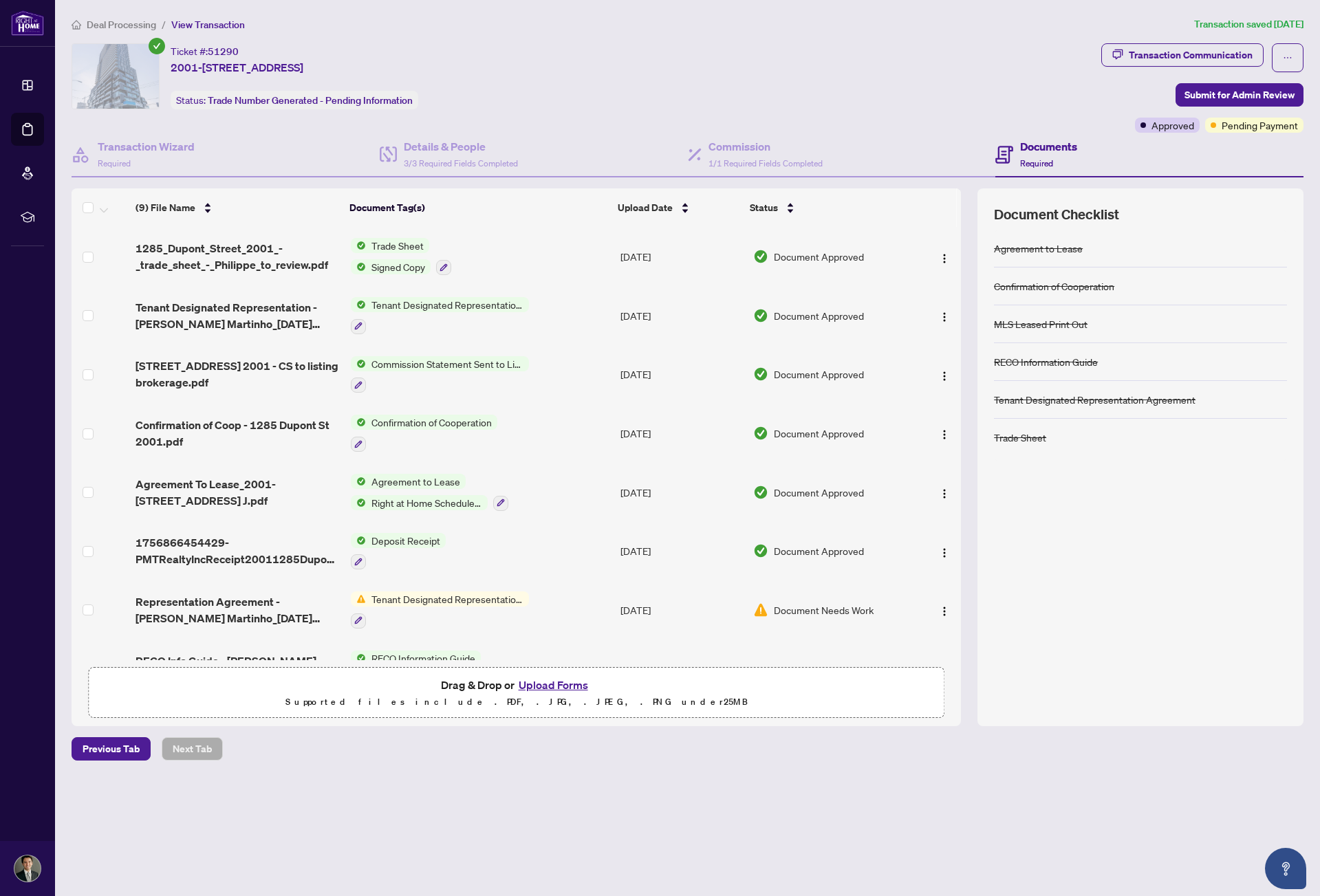
click at [147, 25] on span "Deal Processing" at bounding box center [121, 24] width 70 height 12
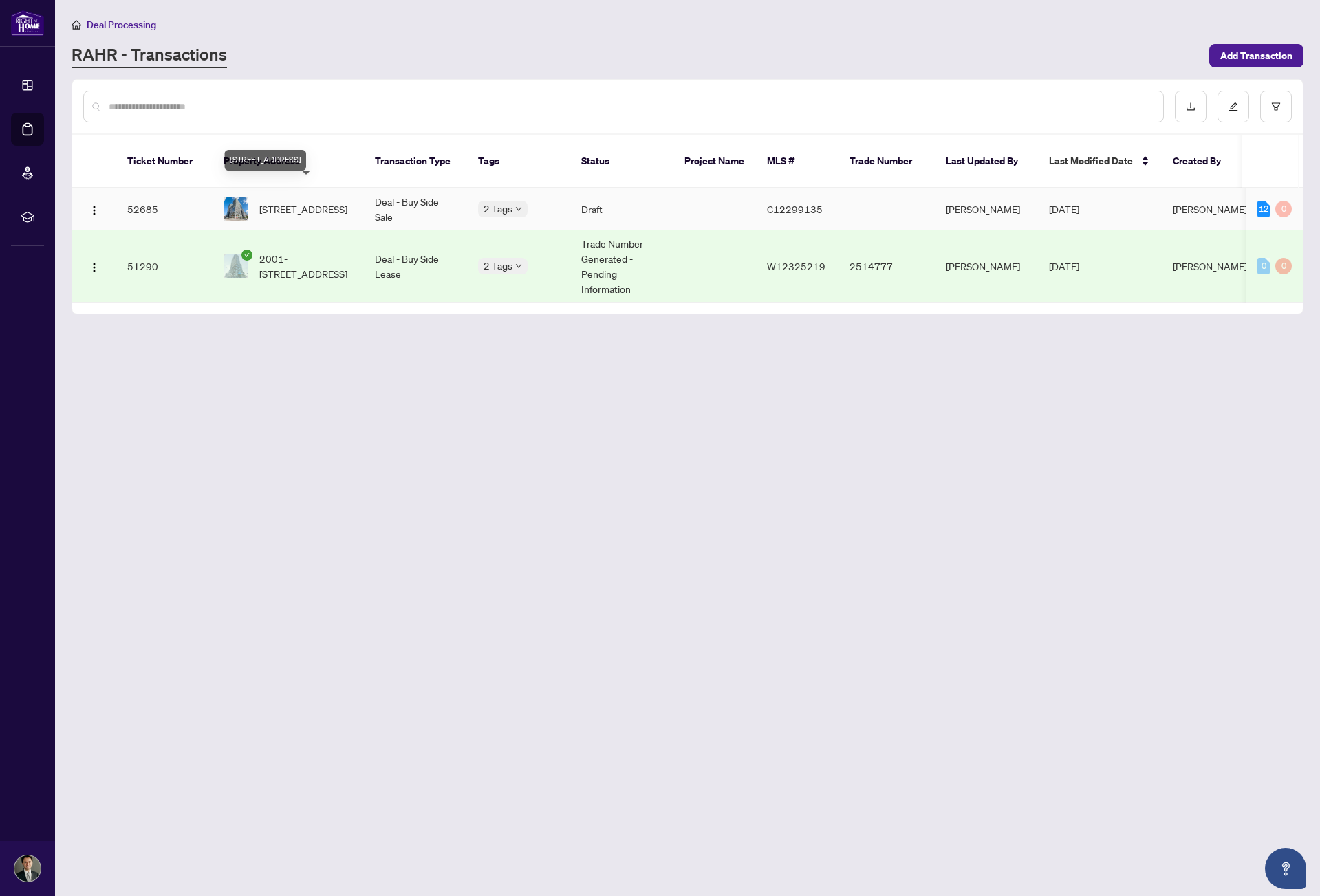
click at [288, 202] on span "665B-135 Lower Sherbourne St, Toronto, Ontario M5A 1Y4, Canada" at bounding box center [303, 209] width 88 height 15
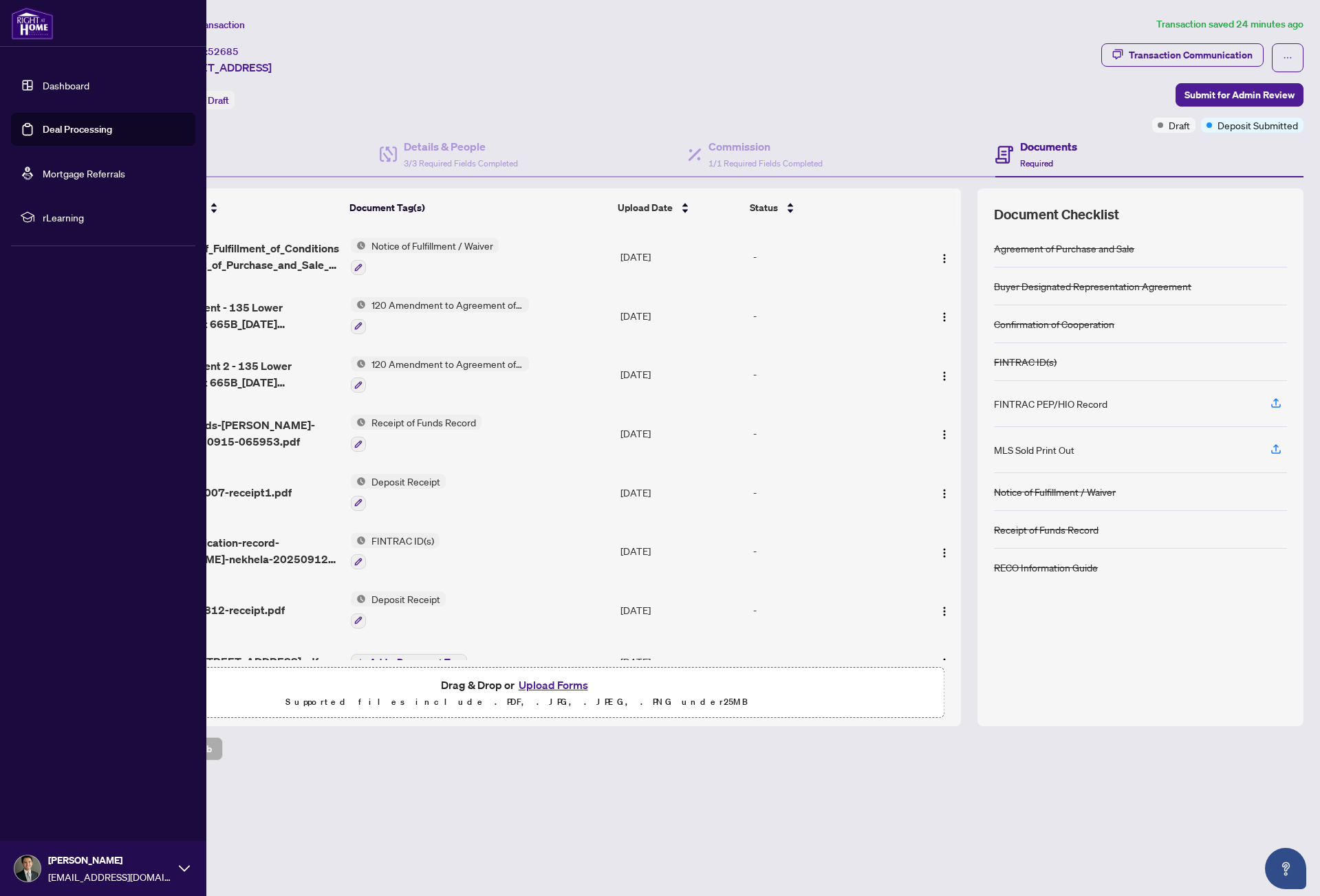
click at [43, 79] on link "Dashboard" at bounding box center [66, 84] width 47 height 12
